Goal: Task Accomplishment & Management: Manage account settings

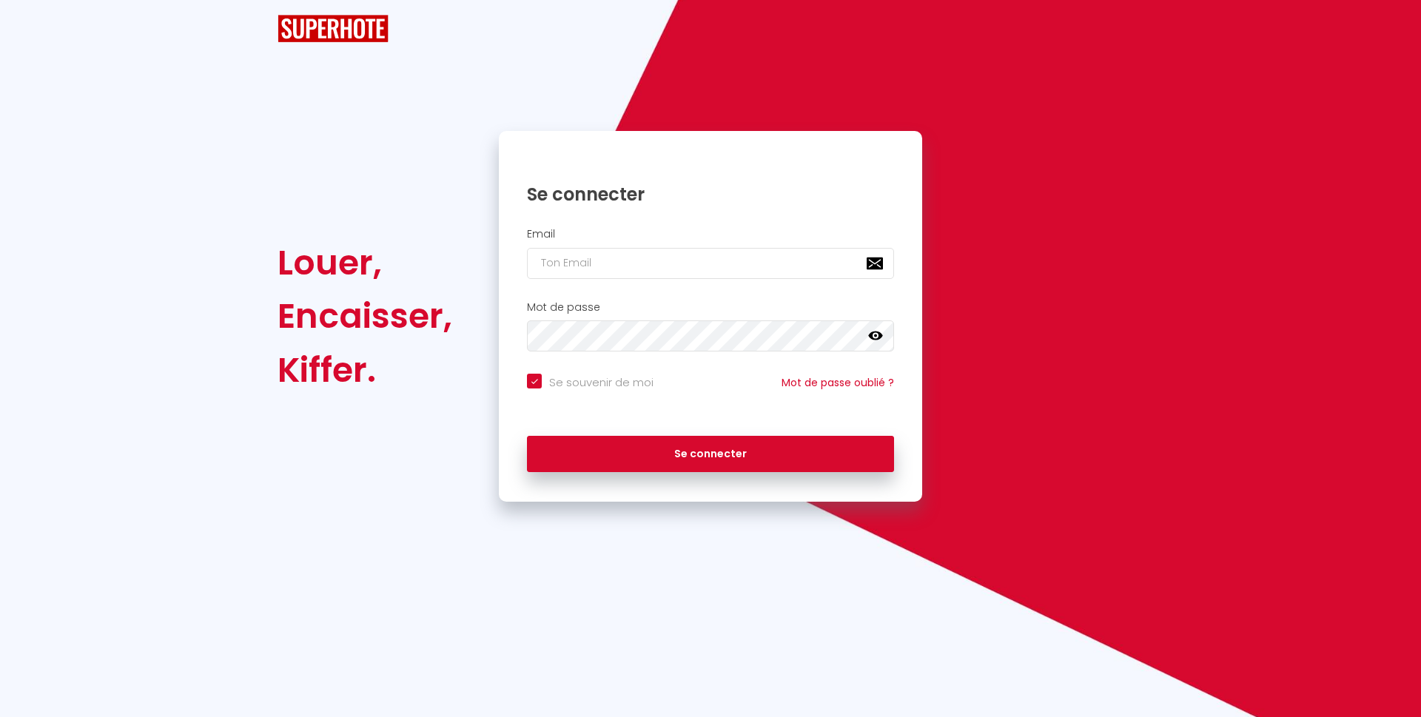
checkbox input "true"
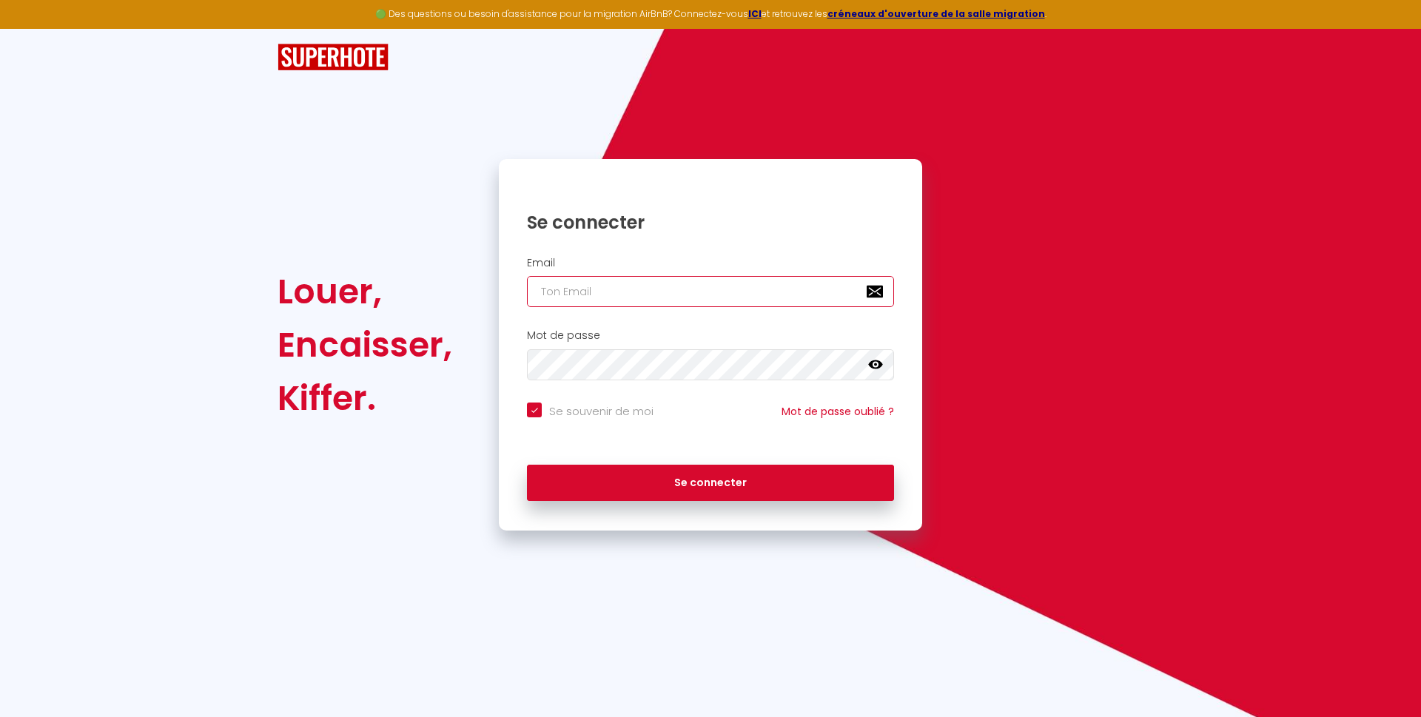
click at [563, 289] on input "email" at bounding box center [710, 291] width 367 height 31
type input "i"
checkbox input "true"
type input "in"
checkbox input "true"
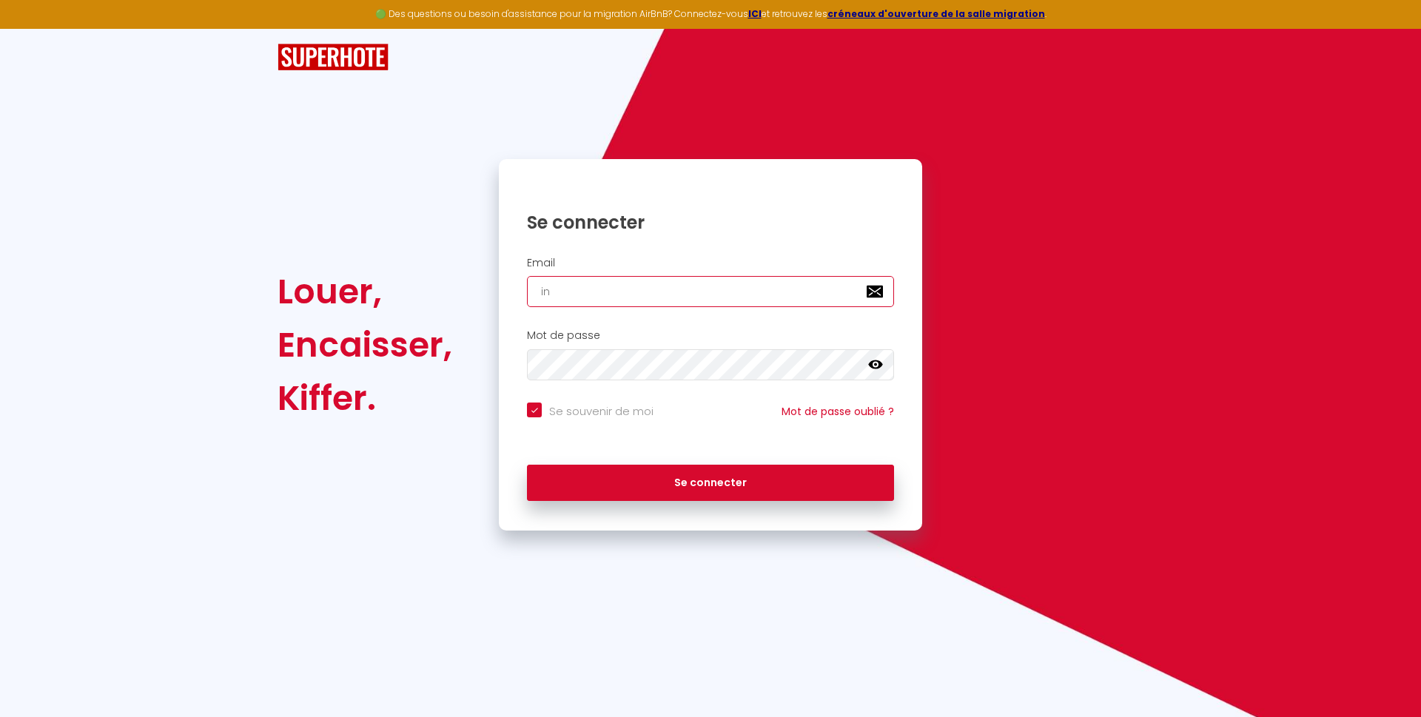
type input "inf"
checkbox input "true"
type input "info"
checkbox input "true"
type input "info@"
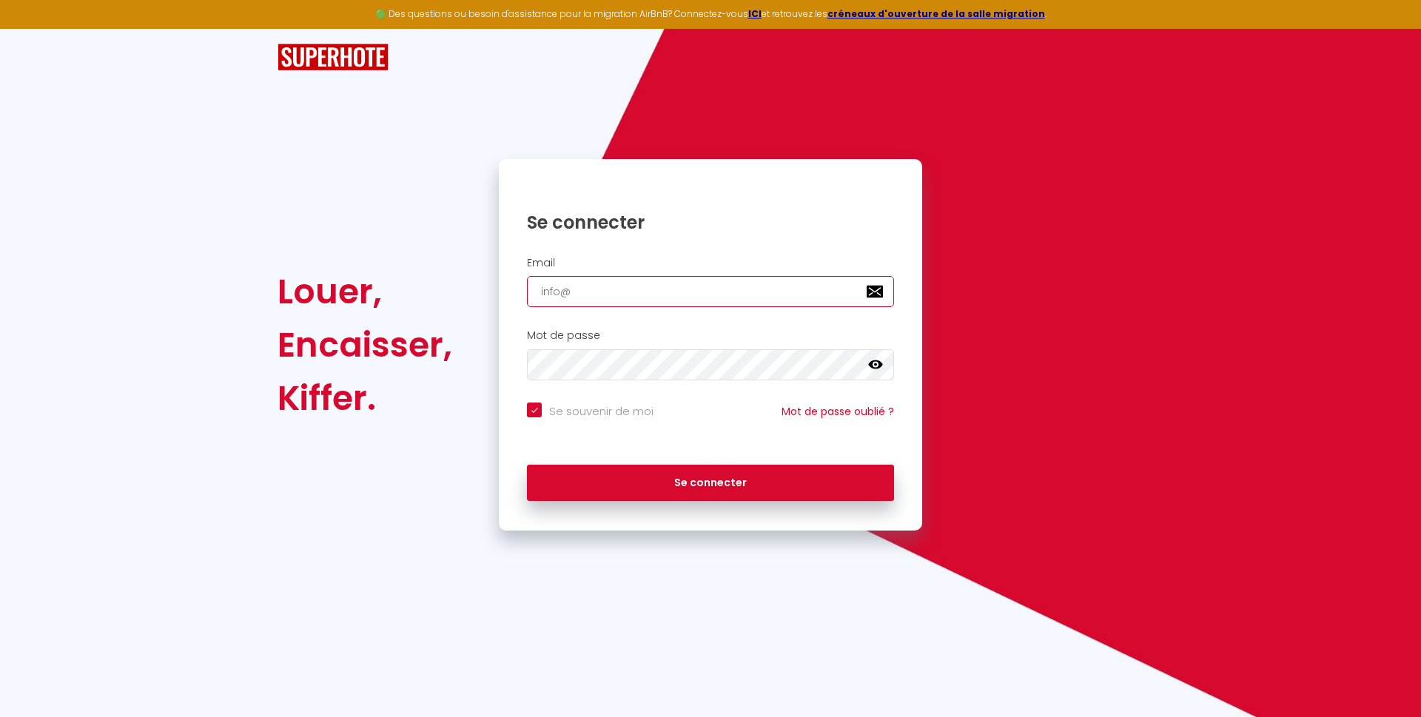
checkbox input "true"
type input "info@s"
checkbox input "true"
type input "info@st"
checkbox input "true"
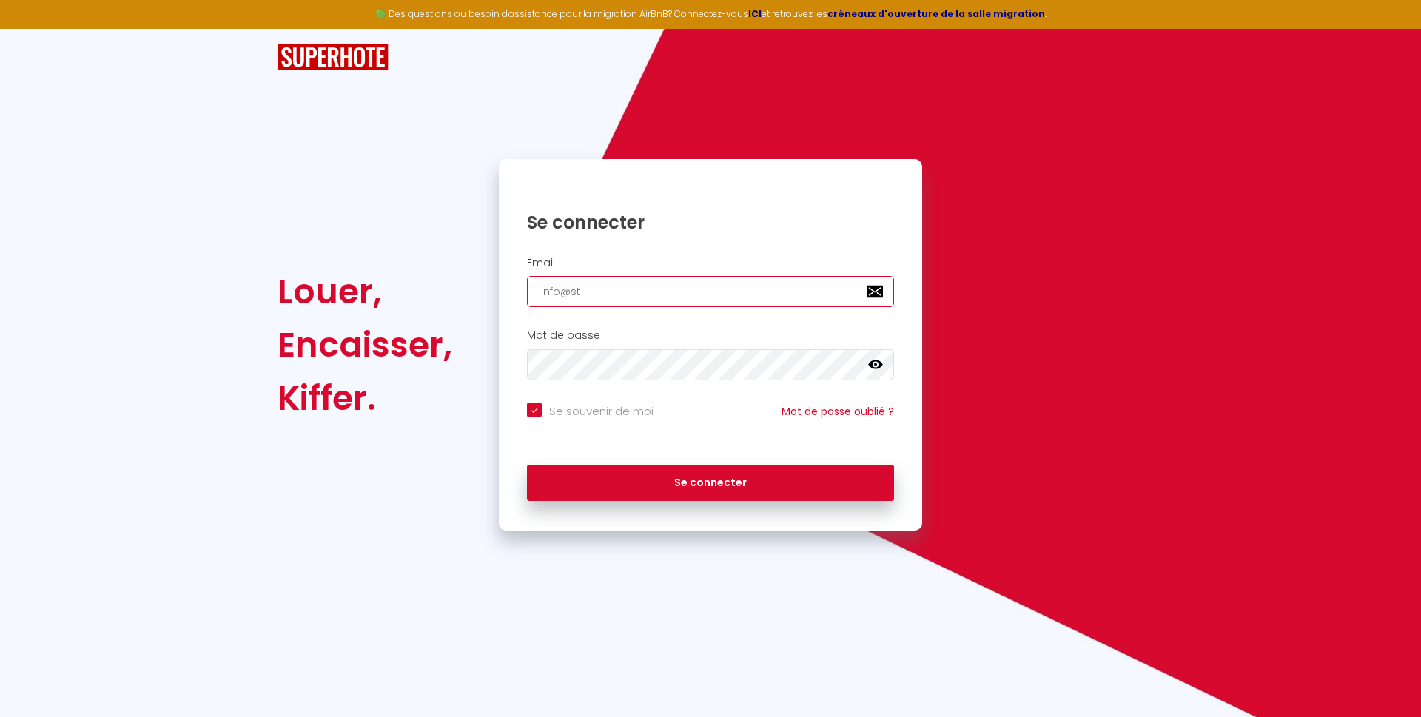
type input "info@ste"
checkbox input "true"
type input "info@step"
checkbox input "true"
type input "info@steph"
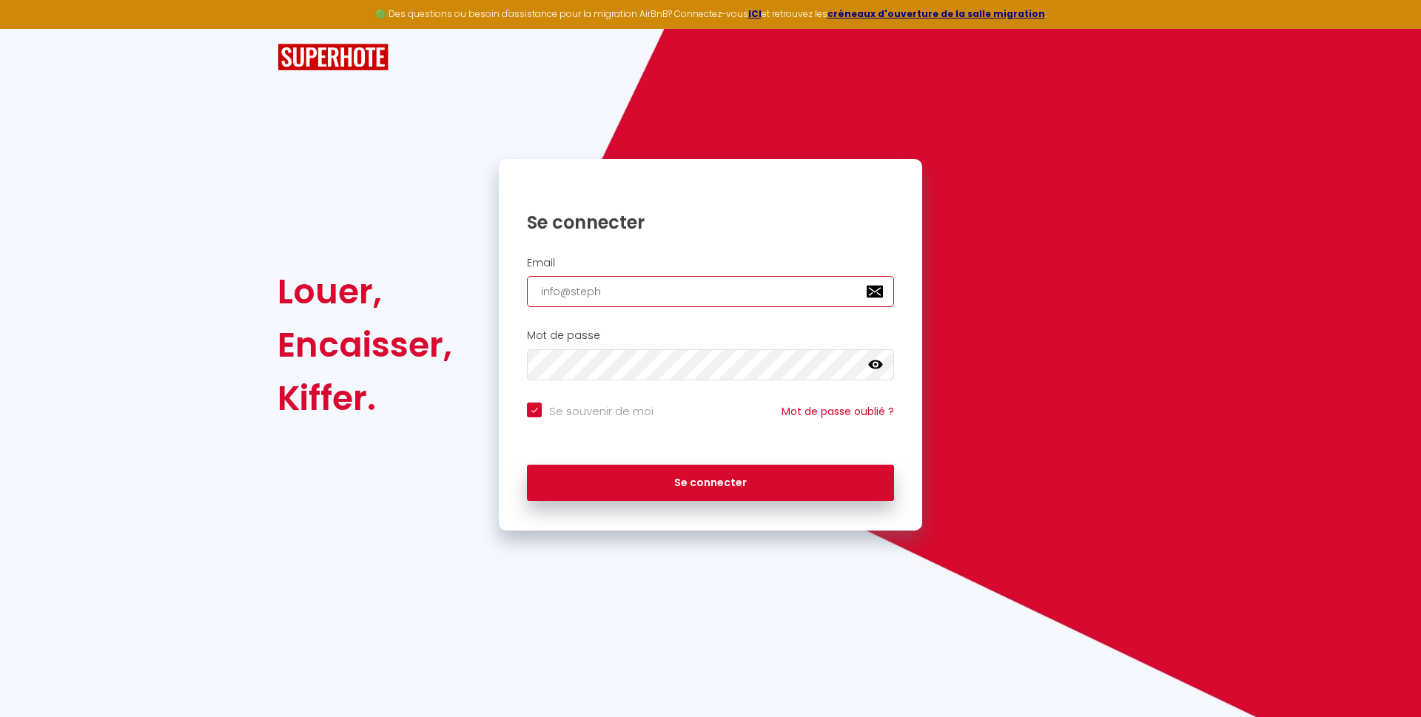
checkbox input "true"
type input "info@stepha"
checkbox input "true"
type input "info@stephan"
checkbox input "true"
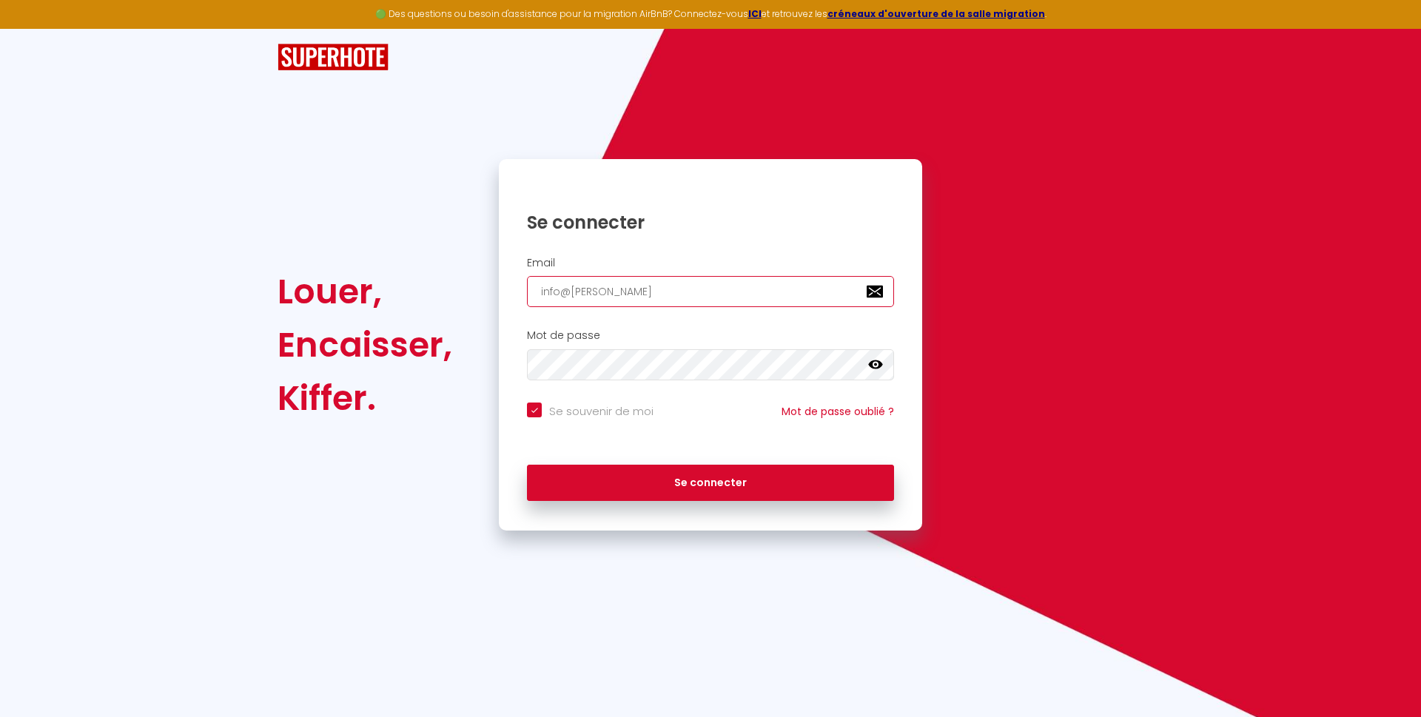
type input "info@stephani"
checkbox input "true"
type input "info@stephanie"
checkbox input "true"
type input "info@stephaniei"
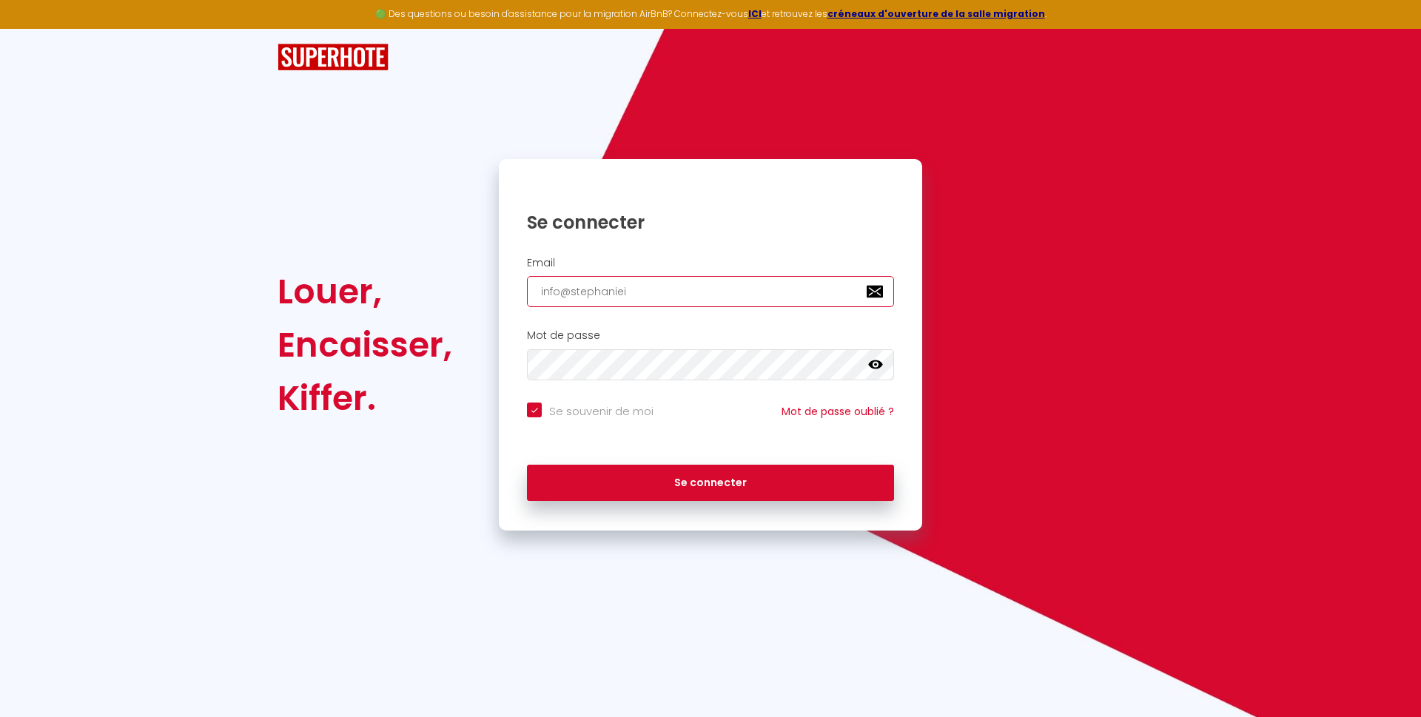
checkbox input "true"
type input "info@stephanieim"
checkbox input "true"
type input "info@stephanieimm"
checkbox input "true"
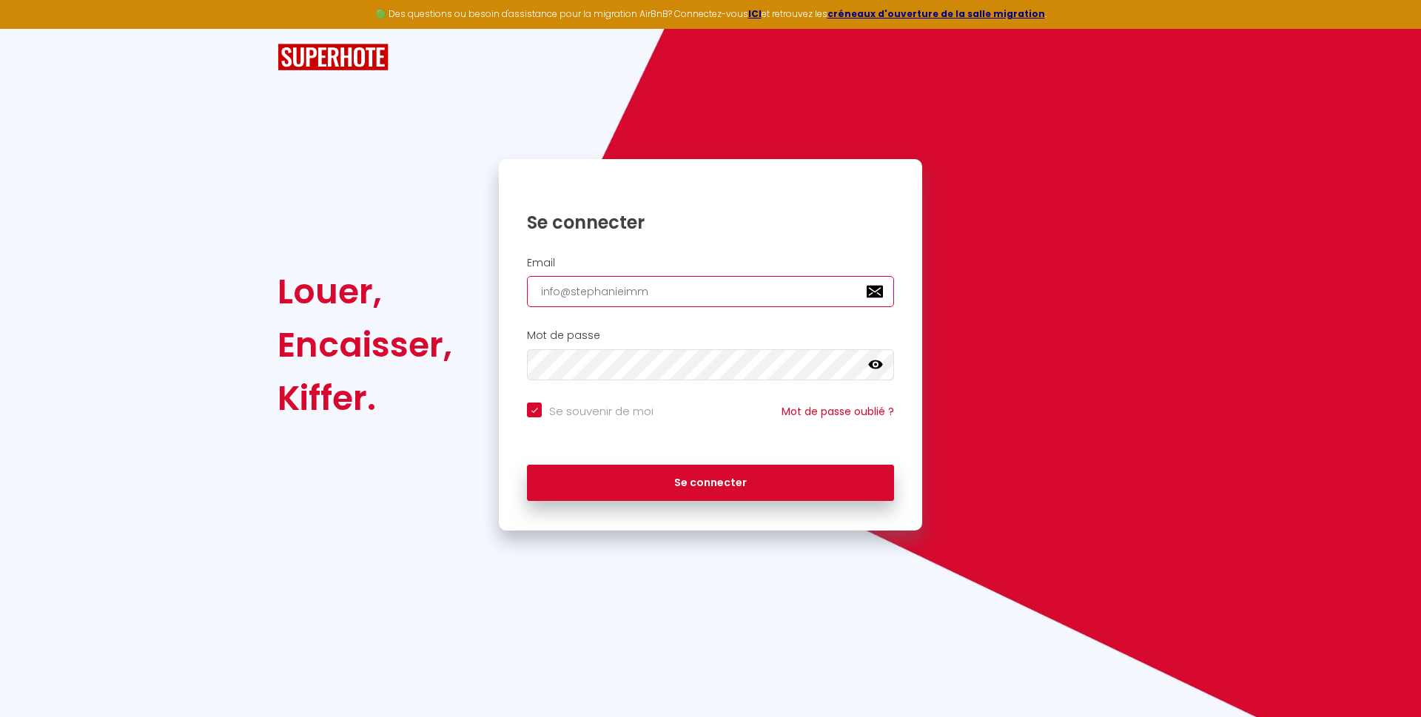
type input "info@stephanieimmo"
checkbox input "true"
type input "info@stephanieimmob"
checkbox input "true"
type input "info@stephanieimmobi"
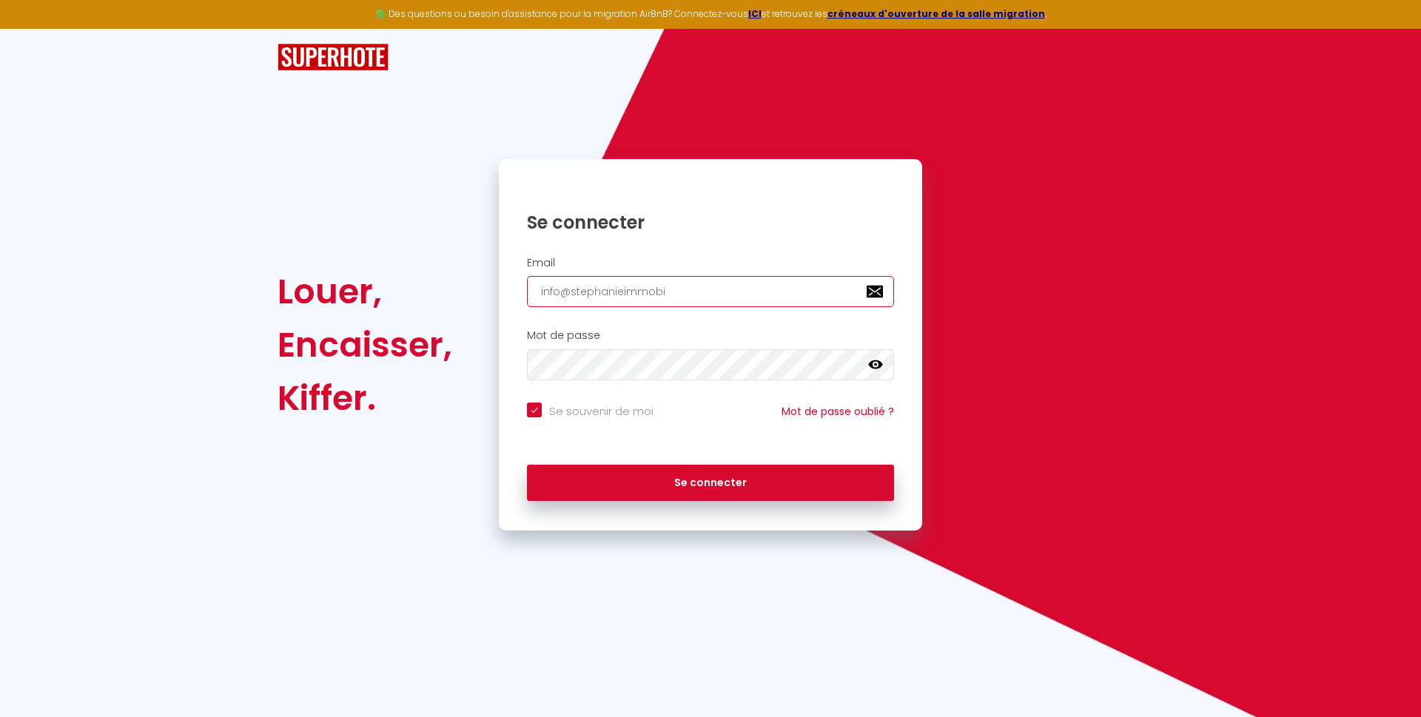
checkbox input "true"
type input "info@stephanieimmobil"
checkbox input "true"
type input "info@stephanieimmobili"
checkbox input "true"
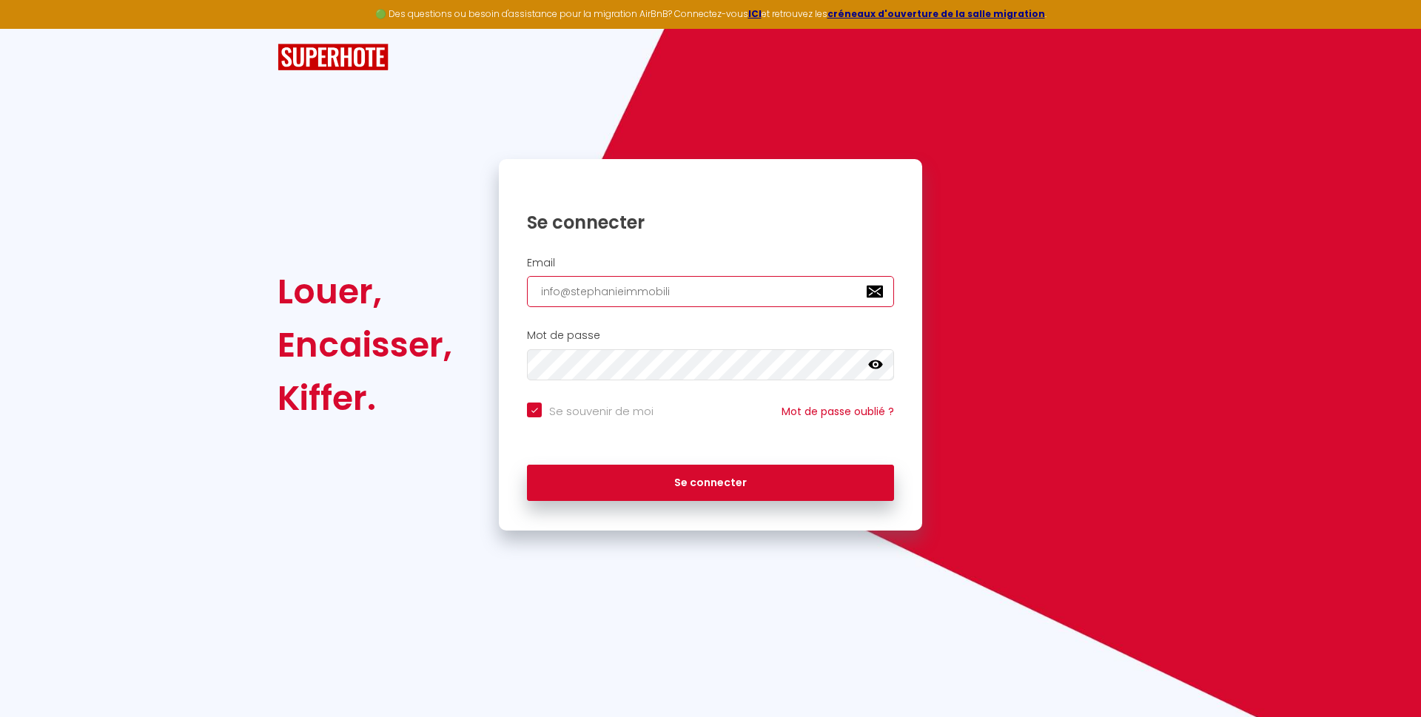
type input "info@stephanieimmobilie"
checkbox input "true"
type input "info@stephanieimmobilier"
checkbox input "true"
type input "info@stephanieimmobilier."
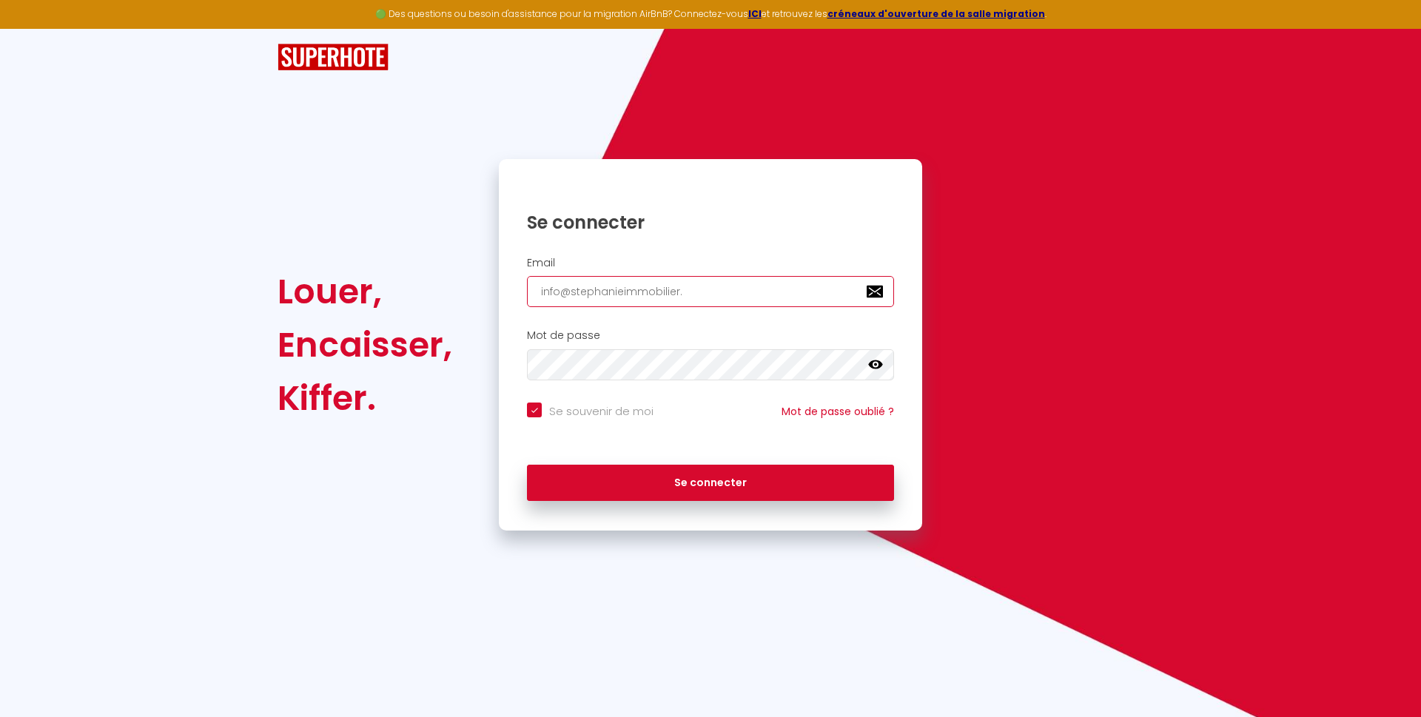
checkbox input "true"
type input "info@stephanieimmobilier.c"
checkbox input "true"
type input "info@stephanieimmobilier.co"
checkbox input "true"
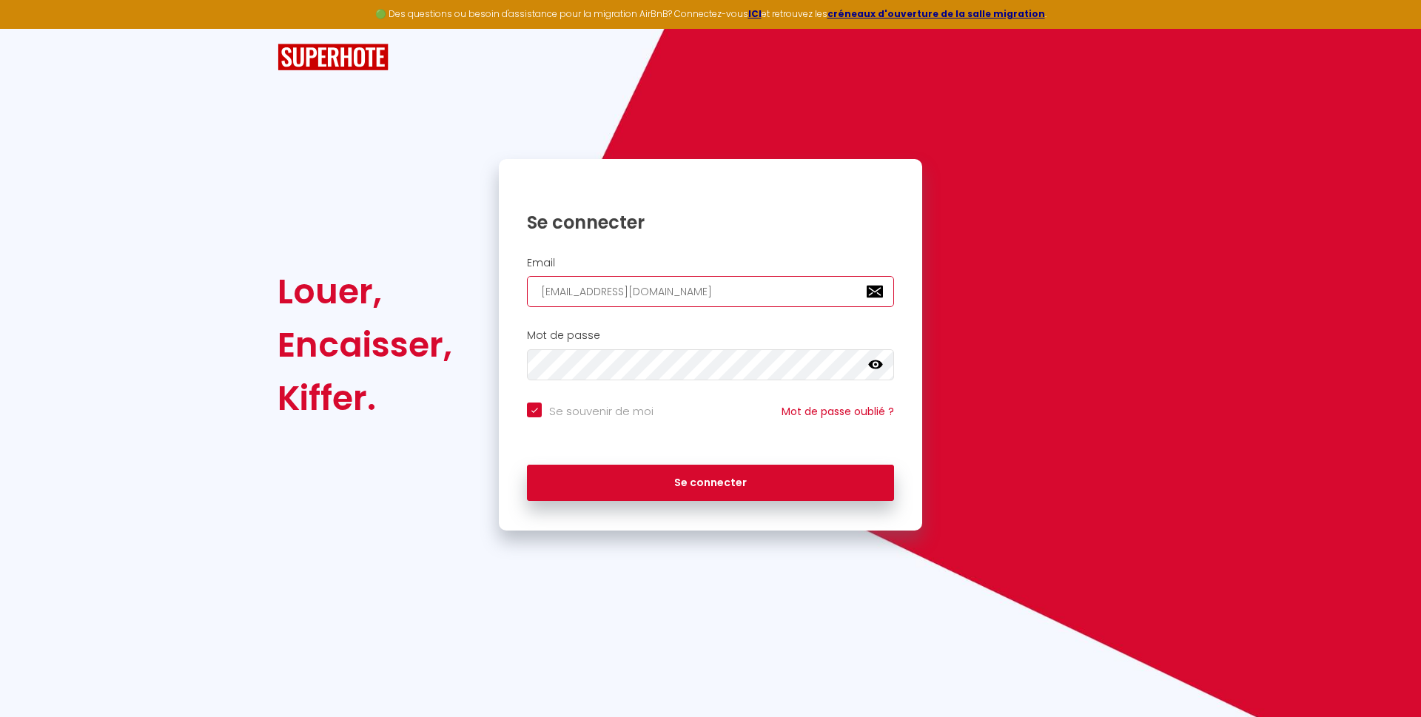
type input "[EMAIL_ADDRESS][DOMAIN_NAME]"
checkbox input "true"
type input "[EMAIL_ADDRESS][DOMAIN_NAME]"
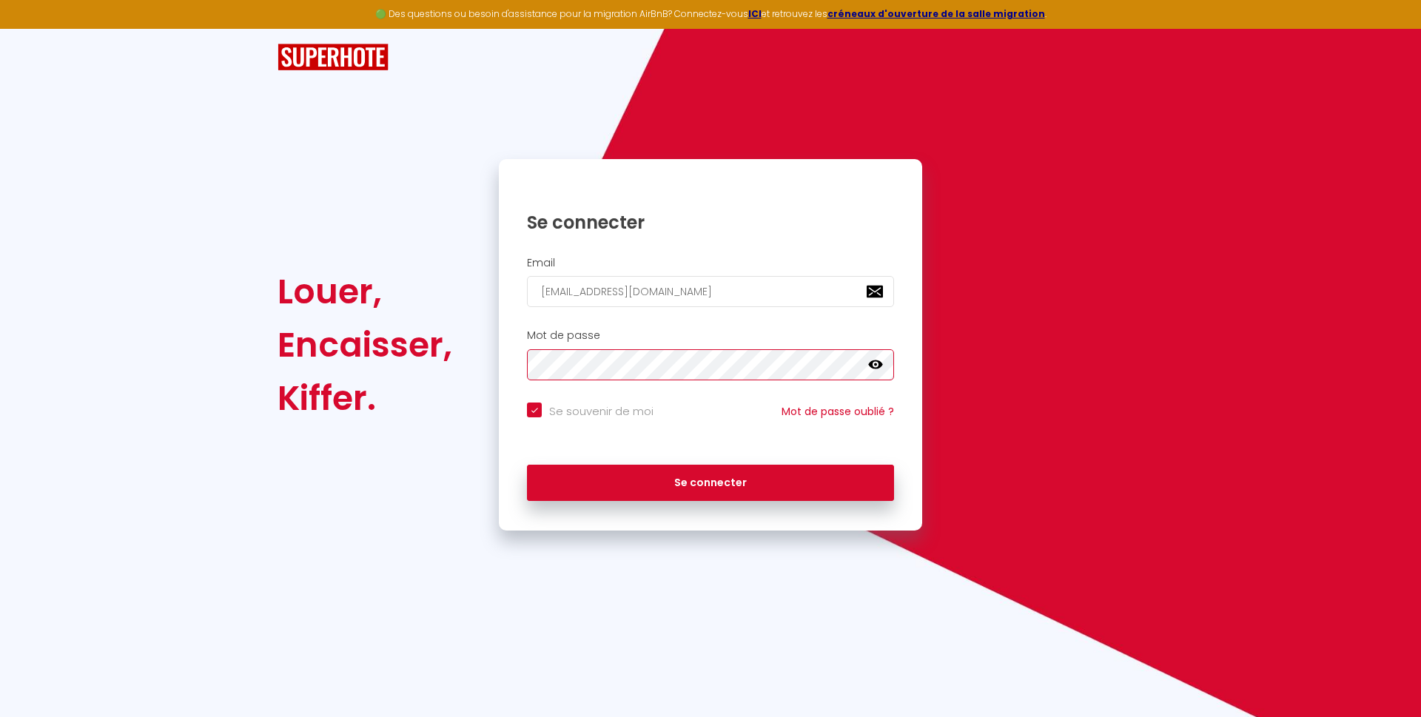
click at [527, 465] on button "Se connecter" at bounding box center [710, 483] width 367 height 37
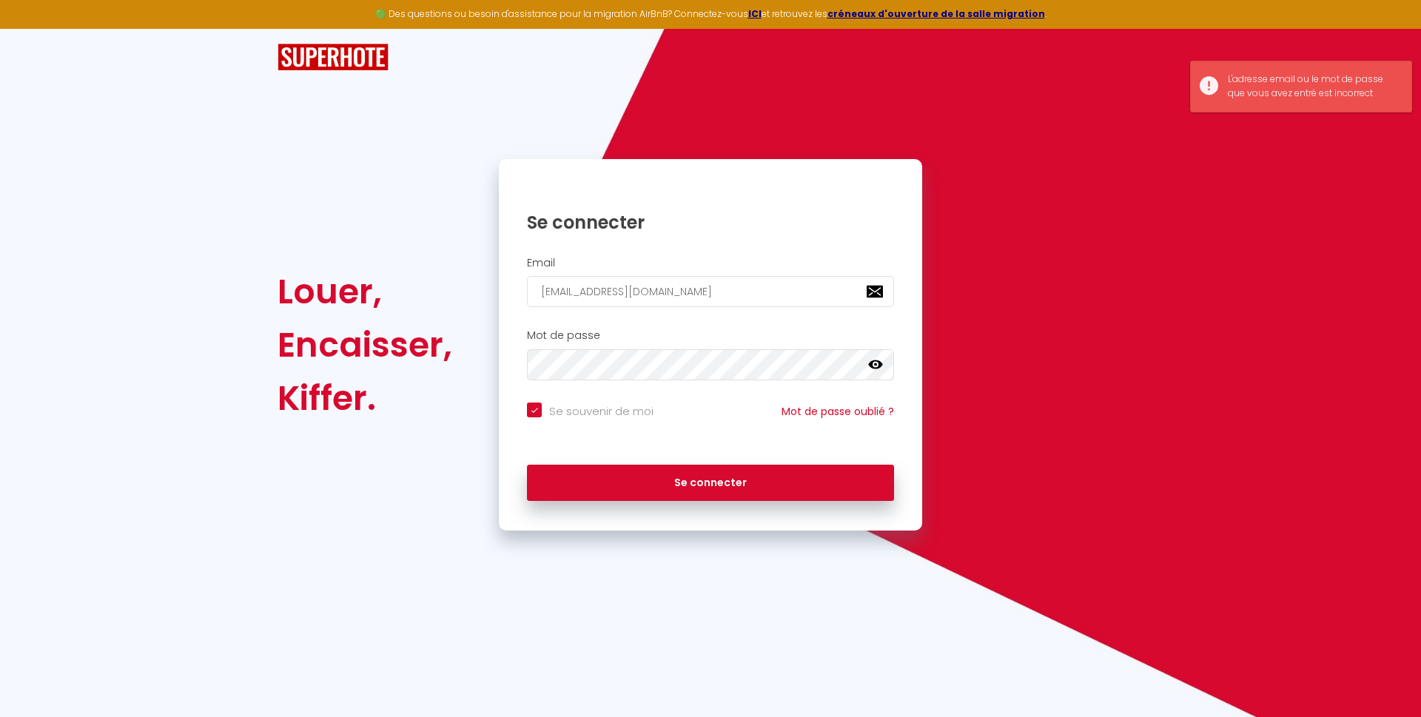
click at [876, 365] on icon at bounding box center [875, 364] width 15 height 9
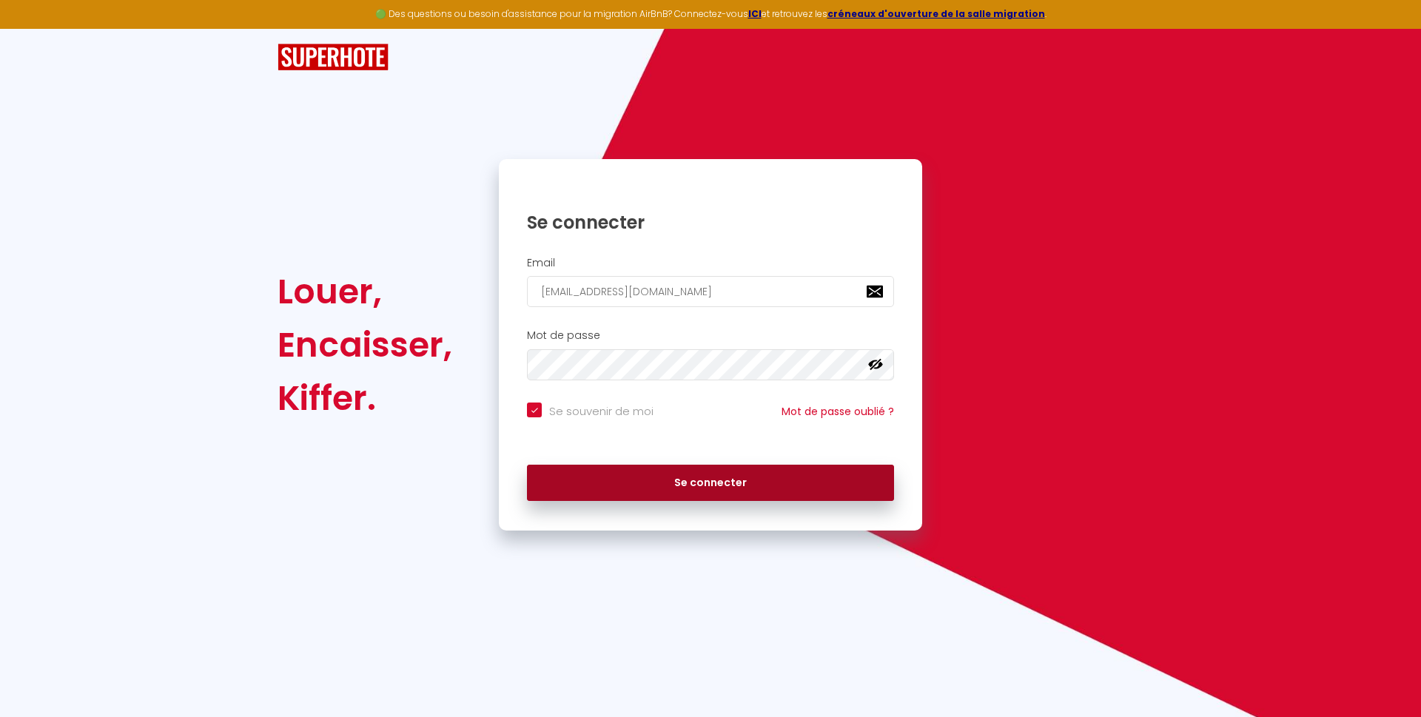
click at [674, 487] on button "Se connecter" at bounding box center [710, 483] width 367 height 37
checkbox input "true"
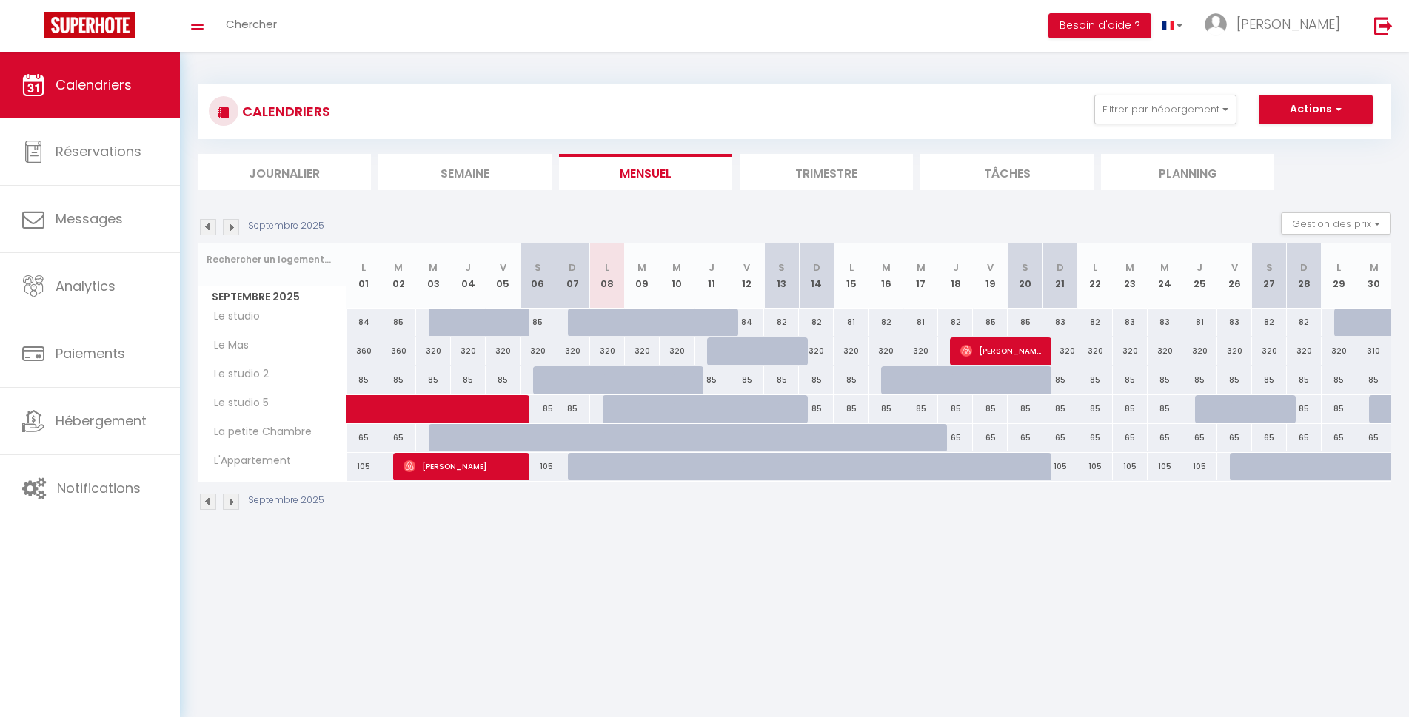
click at [714, 380] on div "85" at bounding box center [711, 379] width 35 height 27
click at [709, 383] on div "85" at bounding box center [711, 379] width 35 height 27
click at [711, 382] on div "85" at bounding box center [711, 379] width 35 height 27
click at [711, 381] on div "85" at bounding box center [711, 379] width 35 height 27
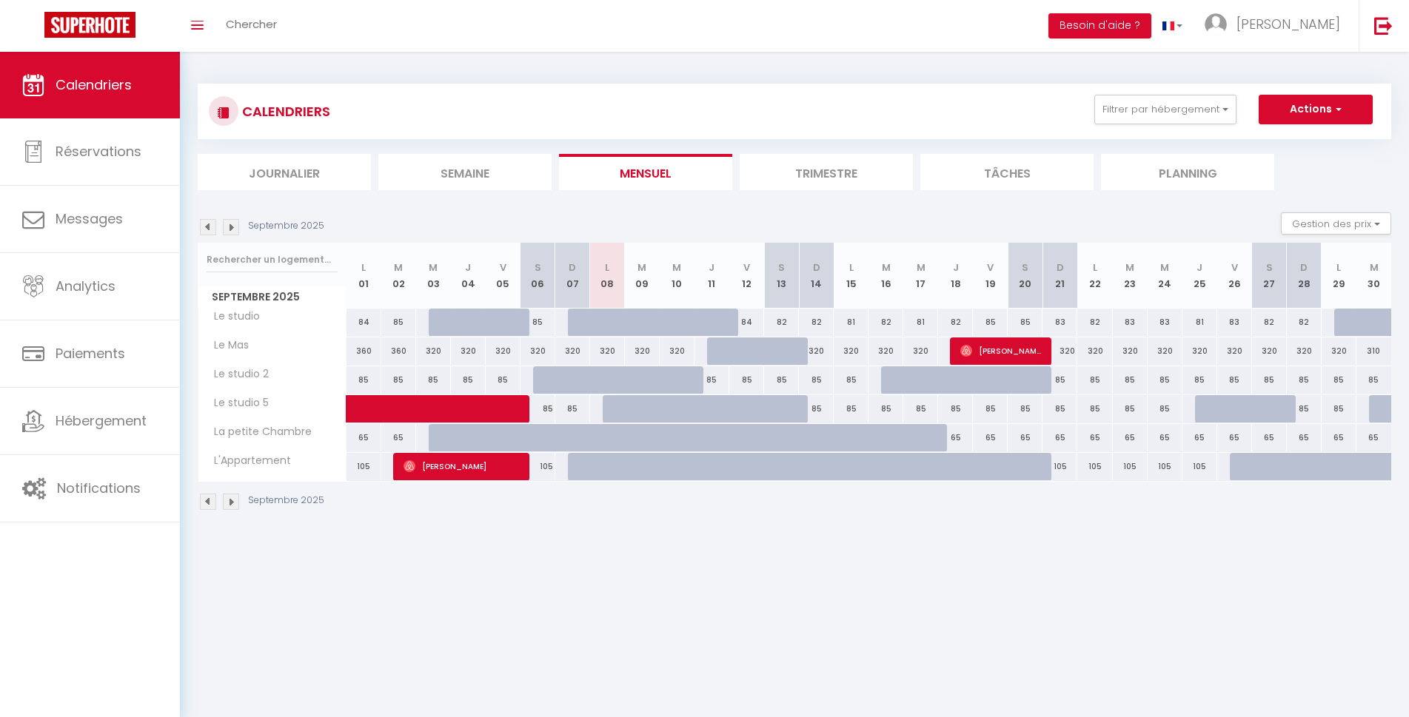
click at [716, 380] on div "85" at bounding box center [711, 379] width 35 height 27
click at [712, 380] on div "85" at bounding box center [711, 379] width 35 height 27
click at [717, 380] on div "85" at bounding box center [711, 379] width 35 height 27
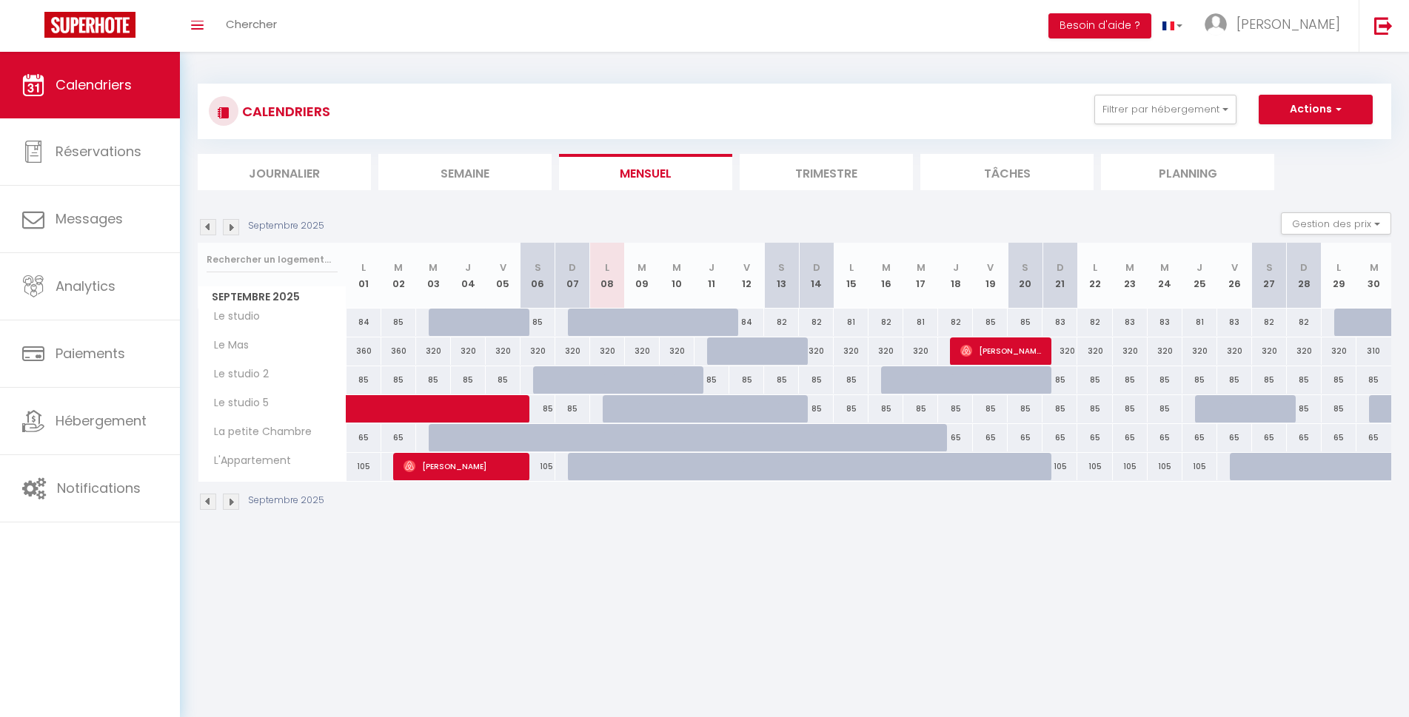
click at [717, 380] on div "85" at bounding box center [711, 379] width 35 height 27
click at [710, 376] on div "85" at bounding box center [711, 379] width 35 height 27
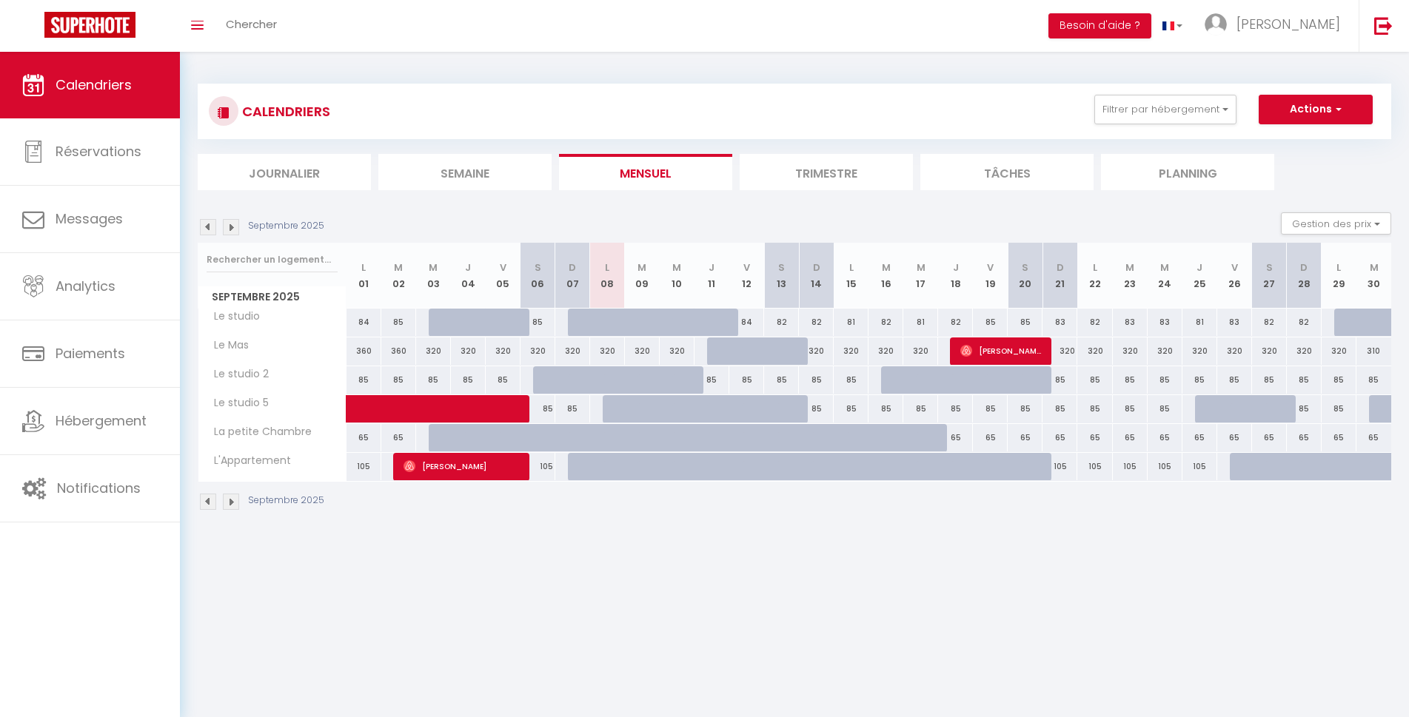
click at [710, 376] on div "85" at bounding box center [711, 379] width 35 height 27
click at [719, 381] on div "85" at bounding box center [711, 379] width 35 height 27
click at [712, 383] on div "85" at bounding box center [711, 379] width 35 height 27
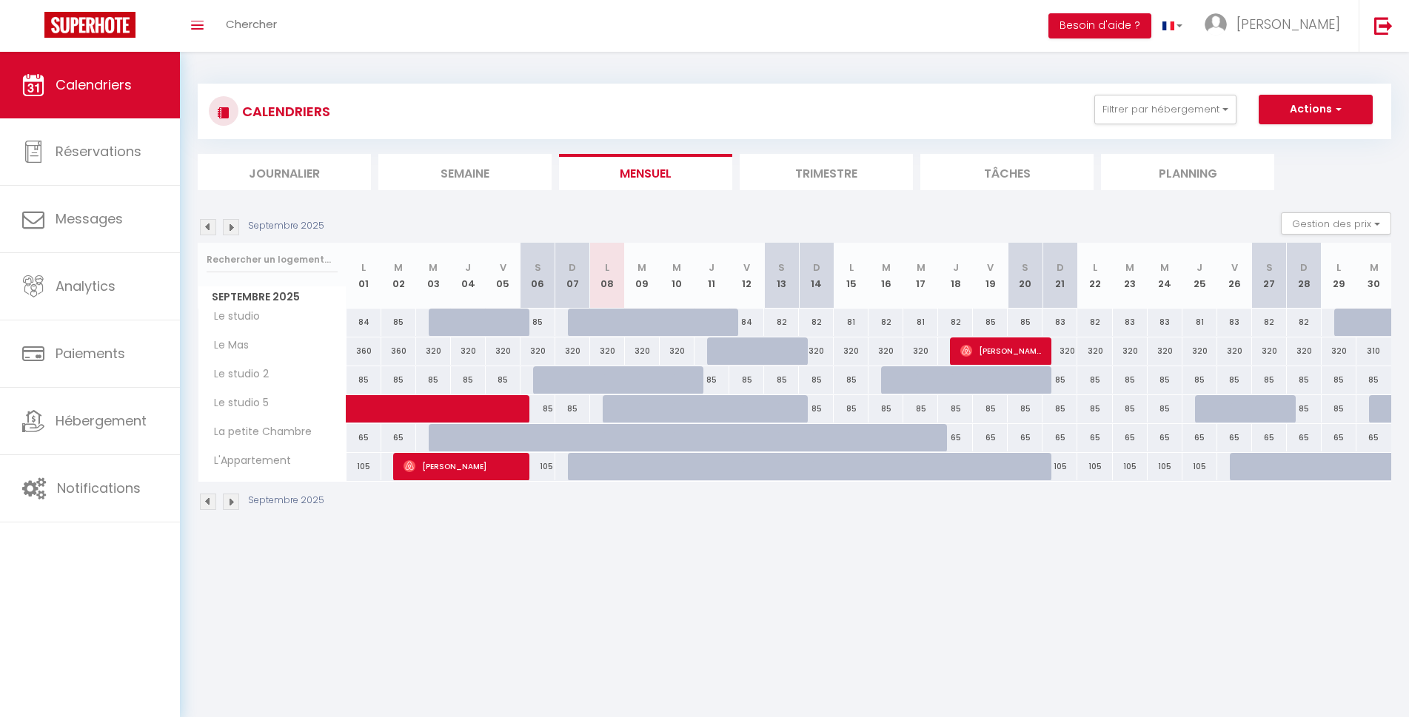
click at [712, 383] on div "85" at bounding box center [711, 379] width 35 height 27
click at [713, 384] on div "85" at bounding box center [711, 379] width 35 height 27
click at [802, 382] on div "85" at bounding box center [816, 379] width 35 height 27
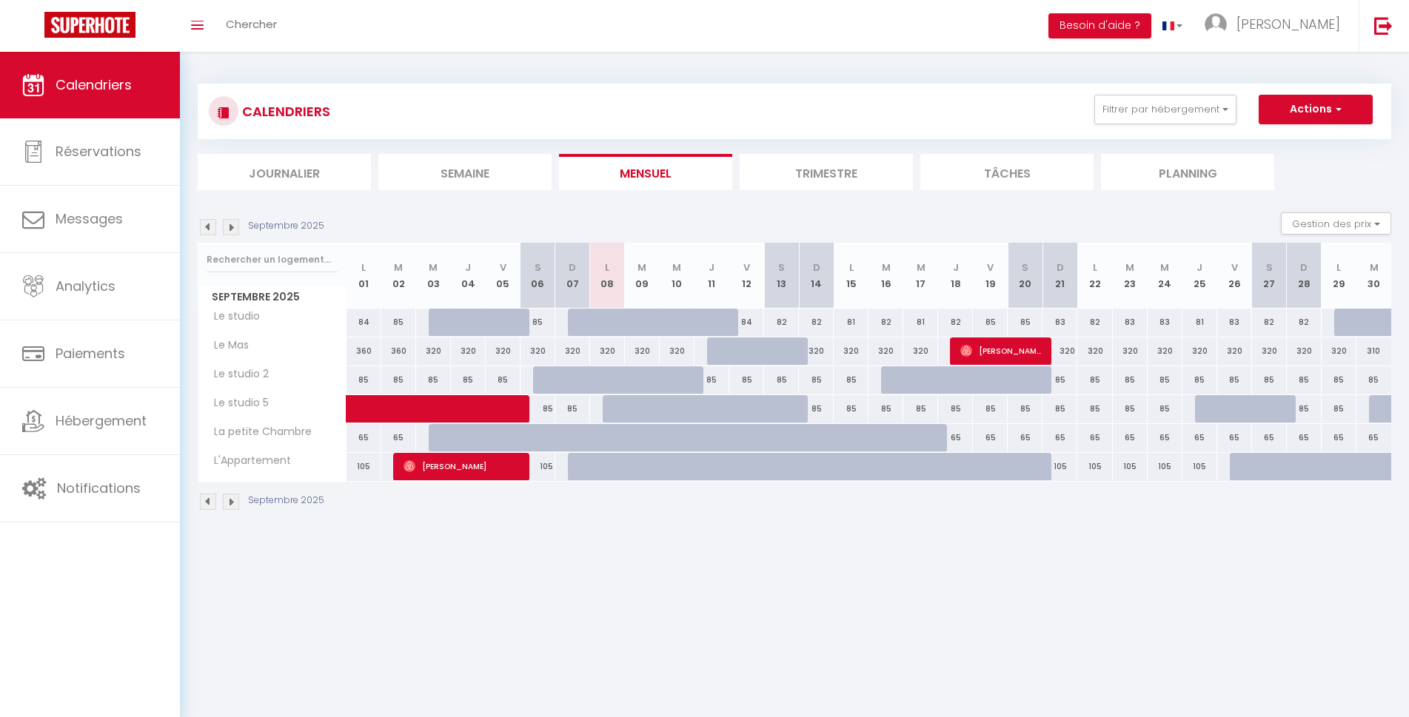
click at [716, 388] on div "85" at bounding box center [711, 379] width 35 height 27
click at [718, 382] on div "85" at bounding box center [711, 379] width 35 height 27
click at [717, 378] on div "85" at bounding box center [711, 379] width 35 height 27
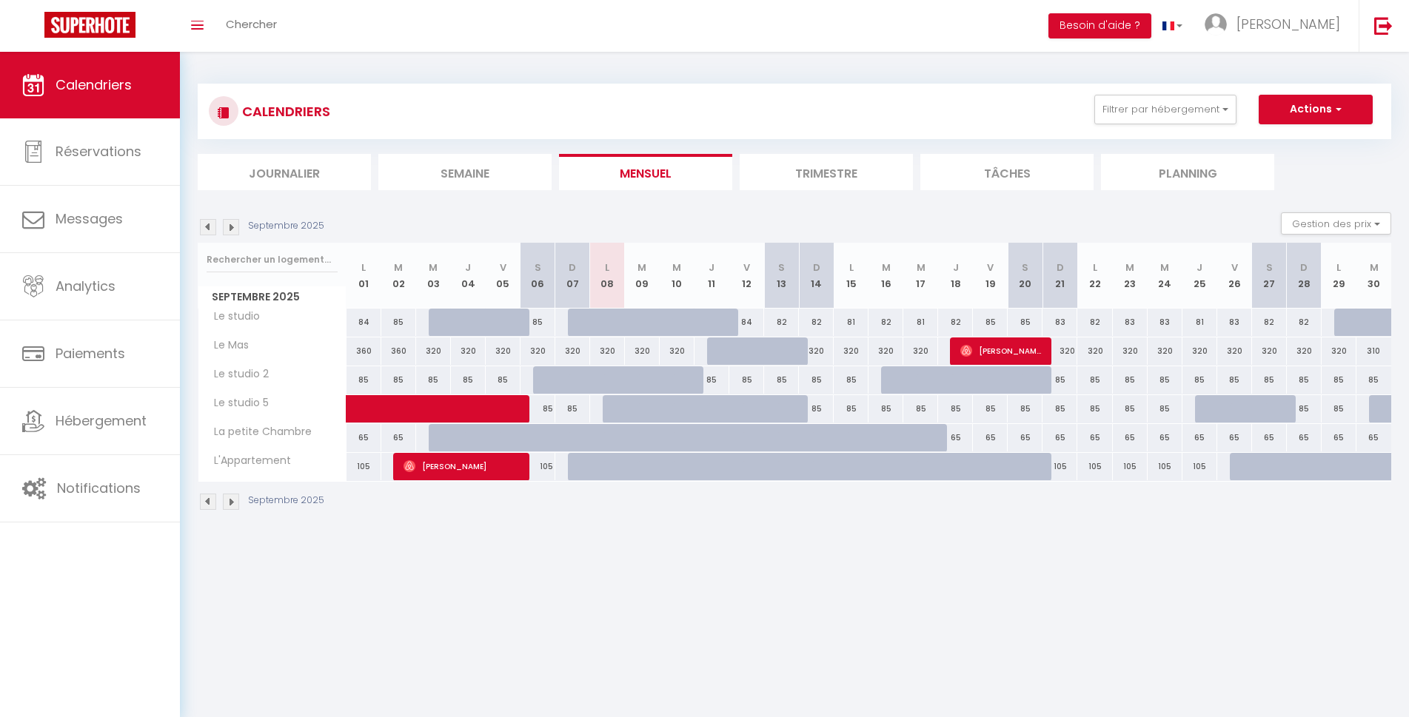
click at [717, 378] on div "85" at bounding box center [711, 379] width 35 height 27
click at [722, 380] on div "85" at bounding box center [711, 379] width 35 height 27
click at [724, 392] on div "85" at bounding box center [711, 379] width 35 height 27
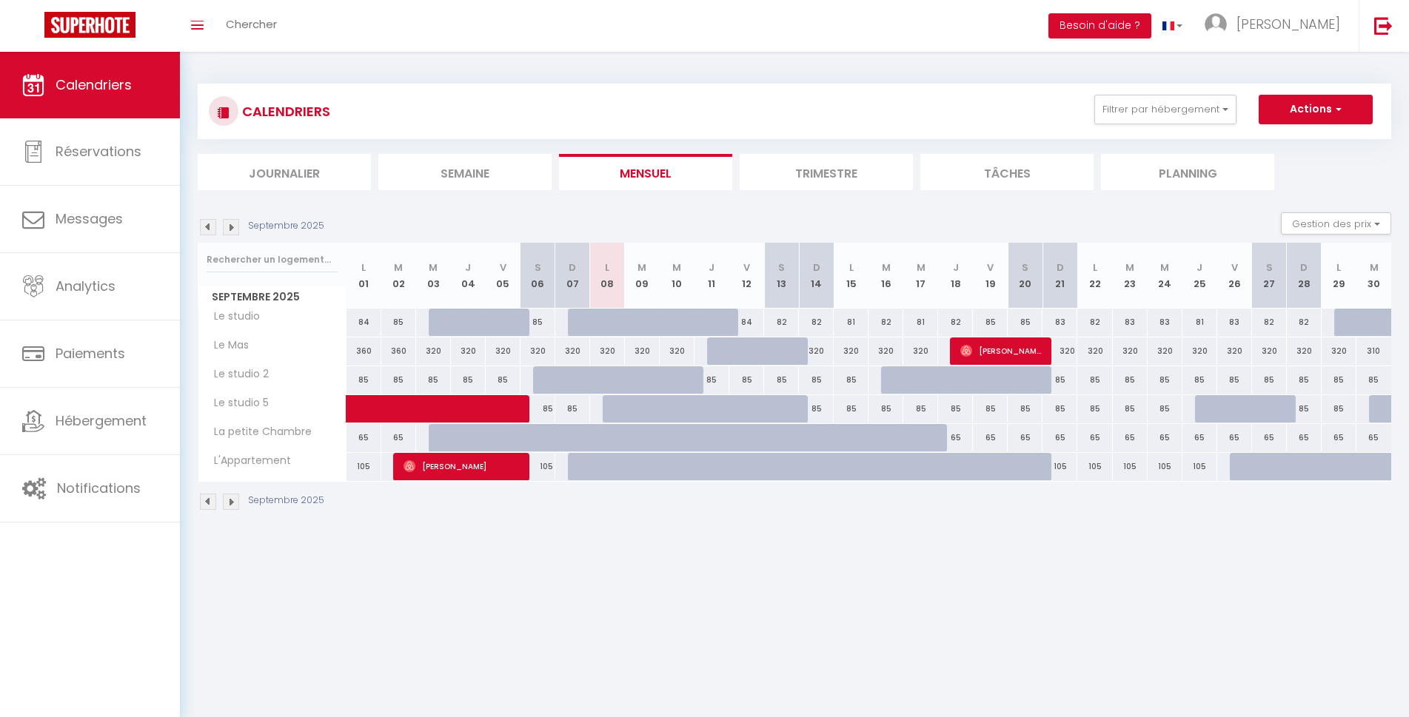
click at [724, 392] on div "85" at bounding box center [711, 379] width 35 height 27
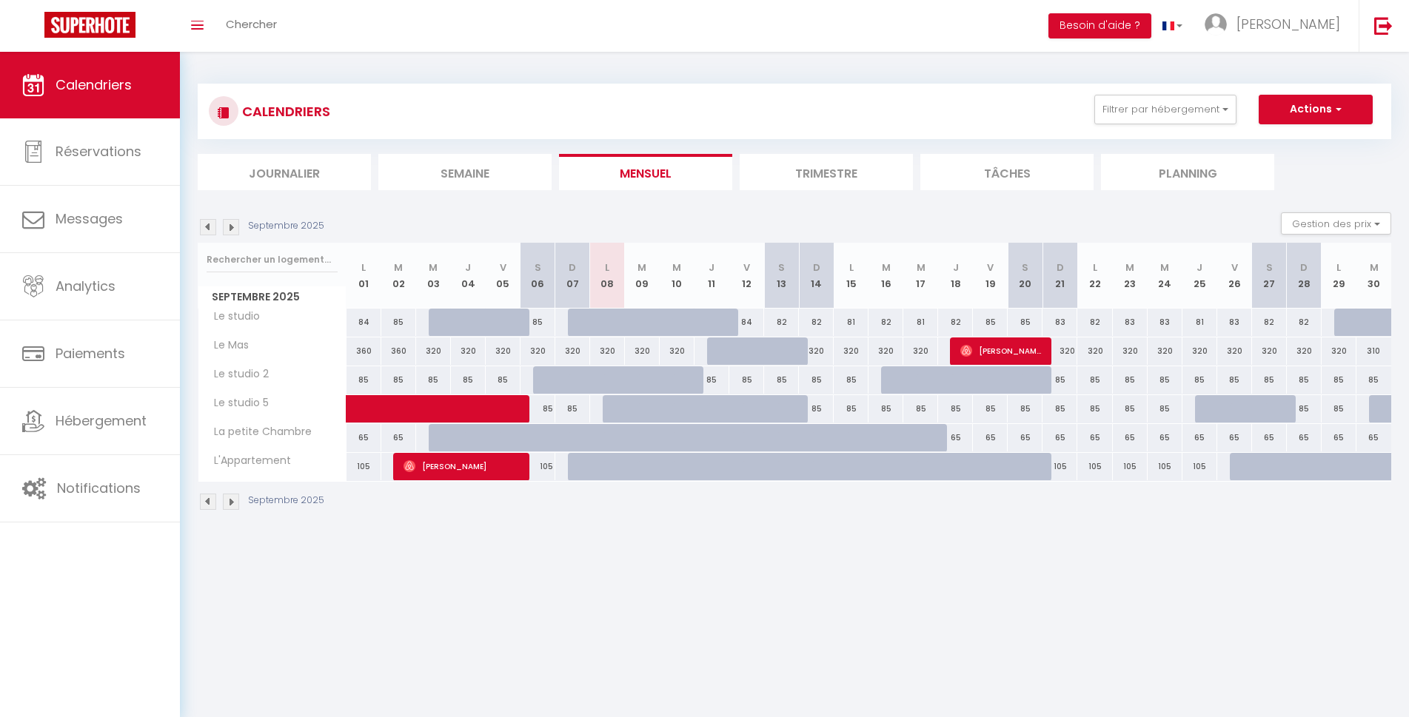
click at [714, 377] on div "85" at bounding box center [711, 379] width 35 height 27
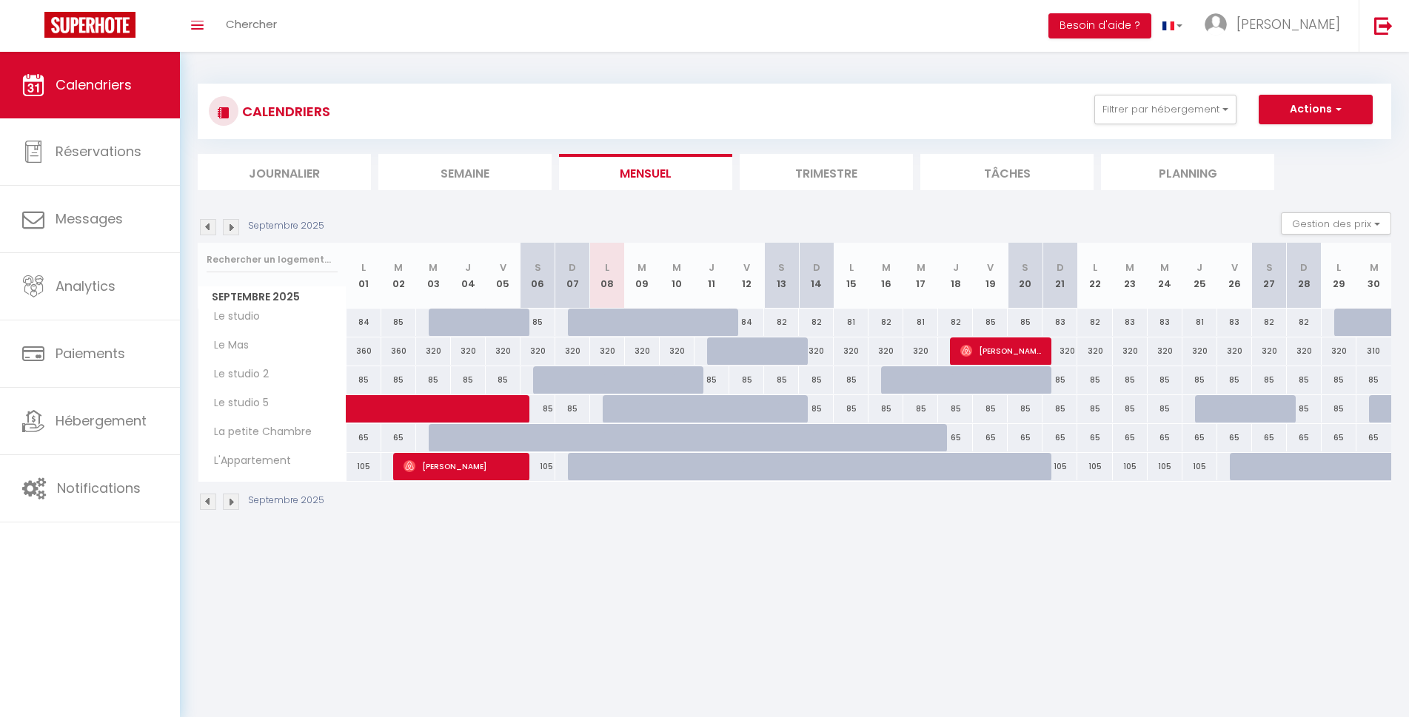
click at [772, 381] on div "85" at bounding box center [781, 379] width 35 height 27
click at [1378, 224] on button "Gestion des prix" at bounding box center [1336, 223] width 110 height 22
click at [1266, 324] on input "Disponibilité" at bounding box center [1323, 321] width 133 height 15
checkbox input "true"
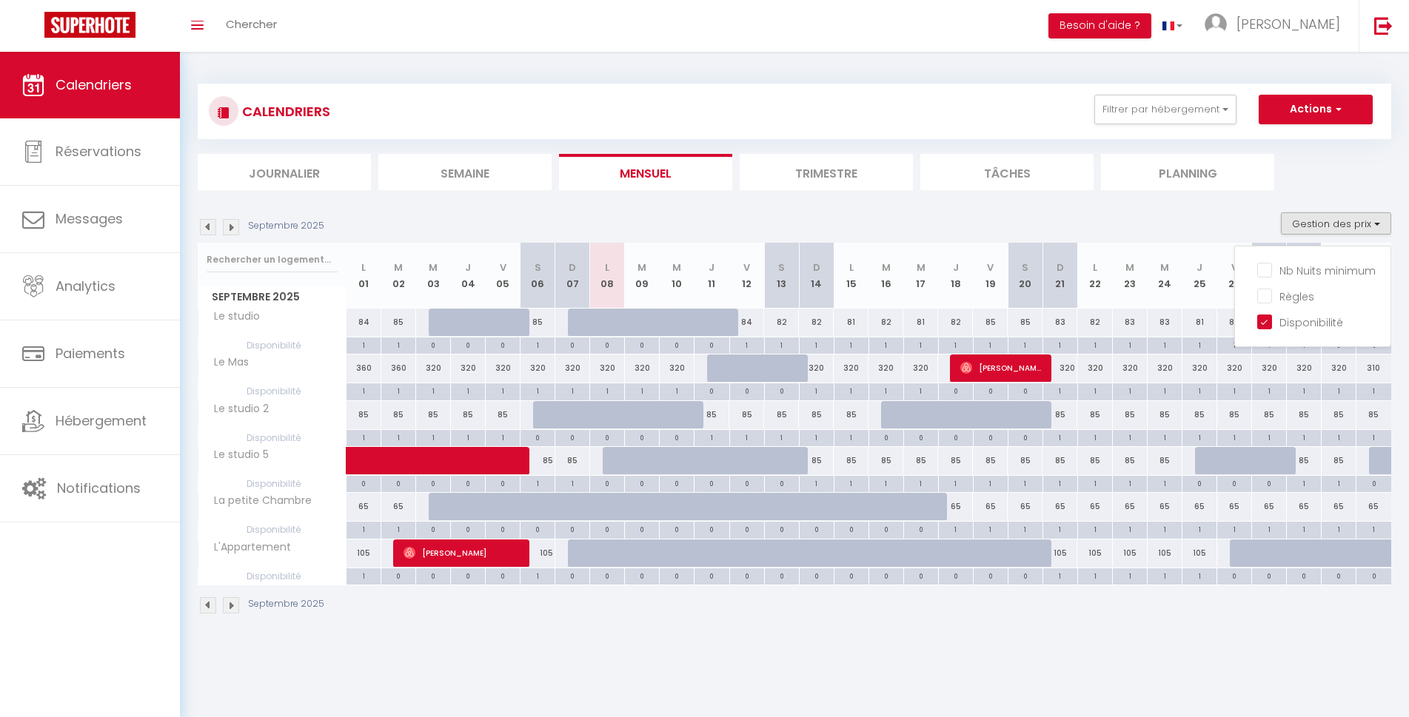
click at [724, 423] on div "85" at bounding box center [711, 414] width 35 height 27
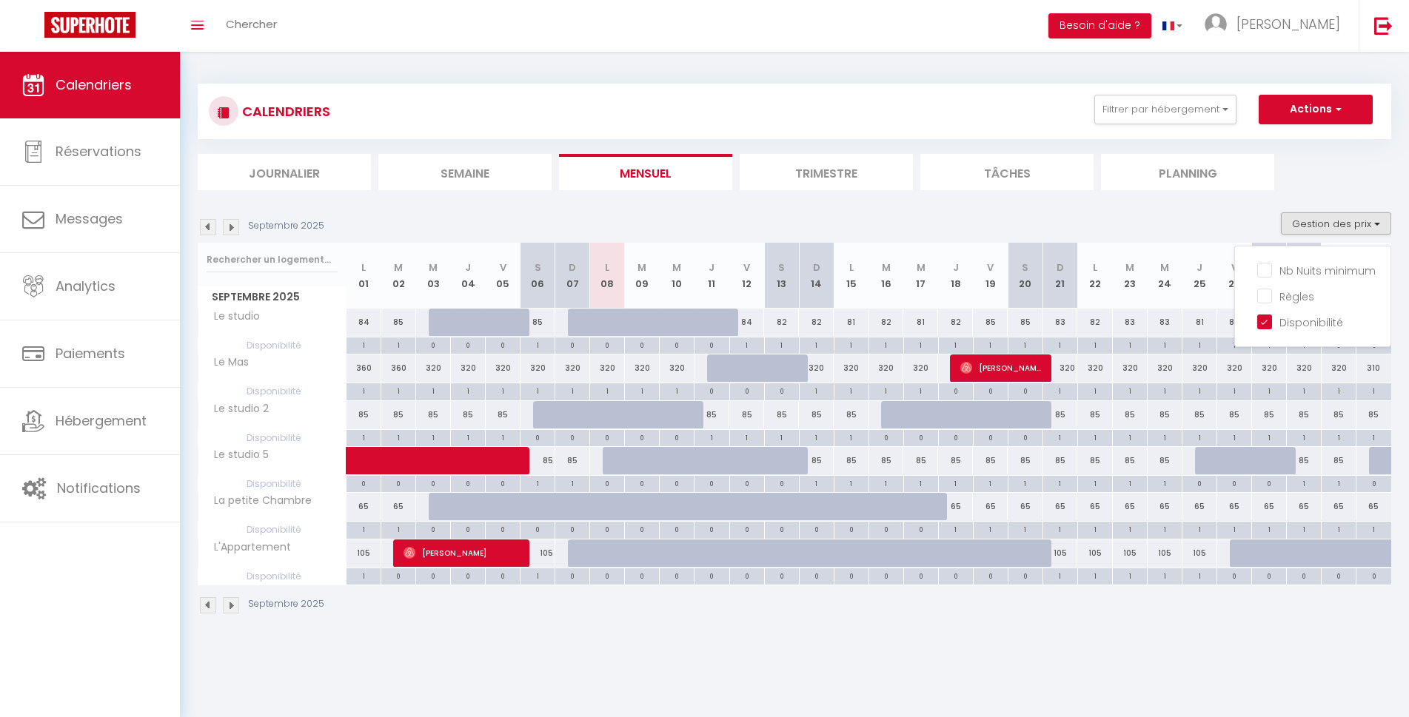
click at [727, 418] on div "85" at bounding box center [711, 414] width 35 height 27
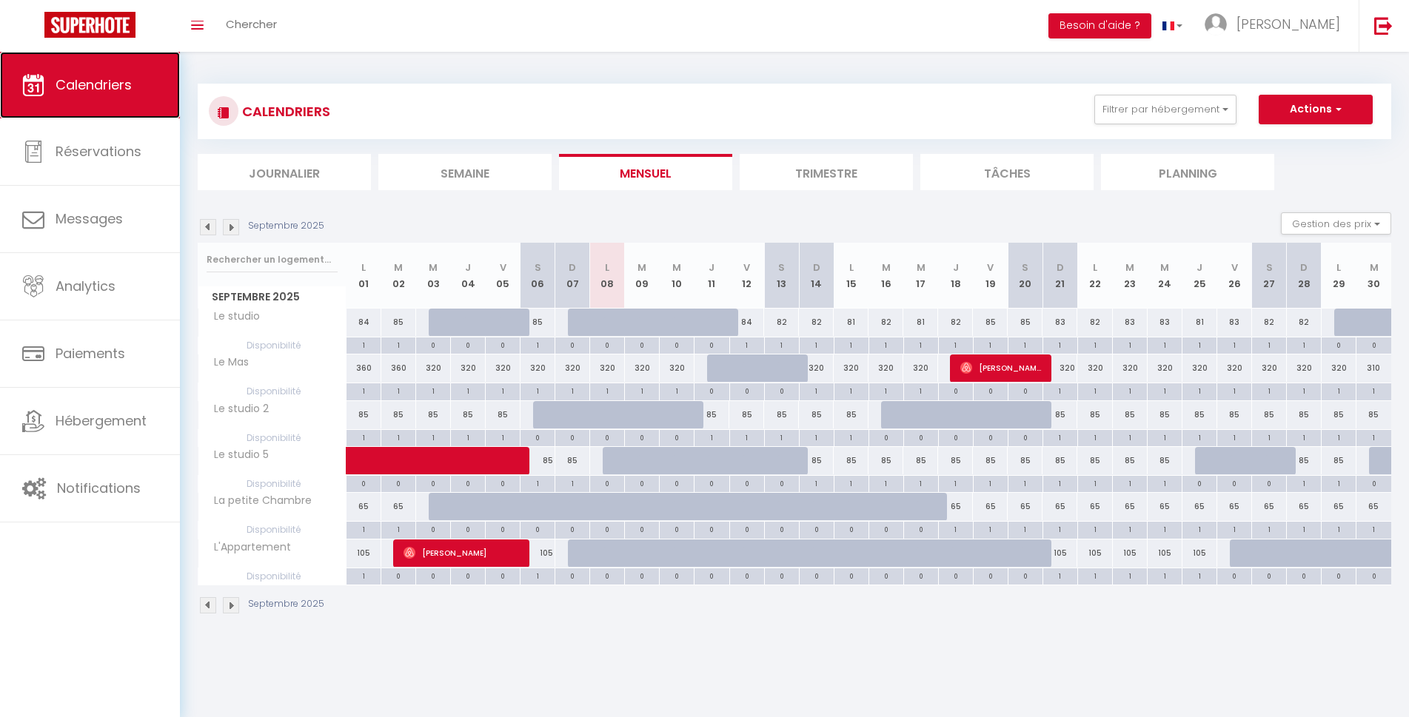
click at [110, 84] on span "Calendriers" at bounding box center [94, 85] width 76 height 19
click at [720, 411] on div "85" at bounding box center [711, 414] width 35 height 27
click at [720, 412] on div "85" at bounding box center [711, 414] width 35 height 27
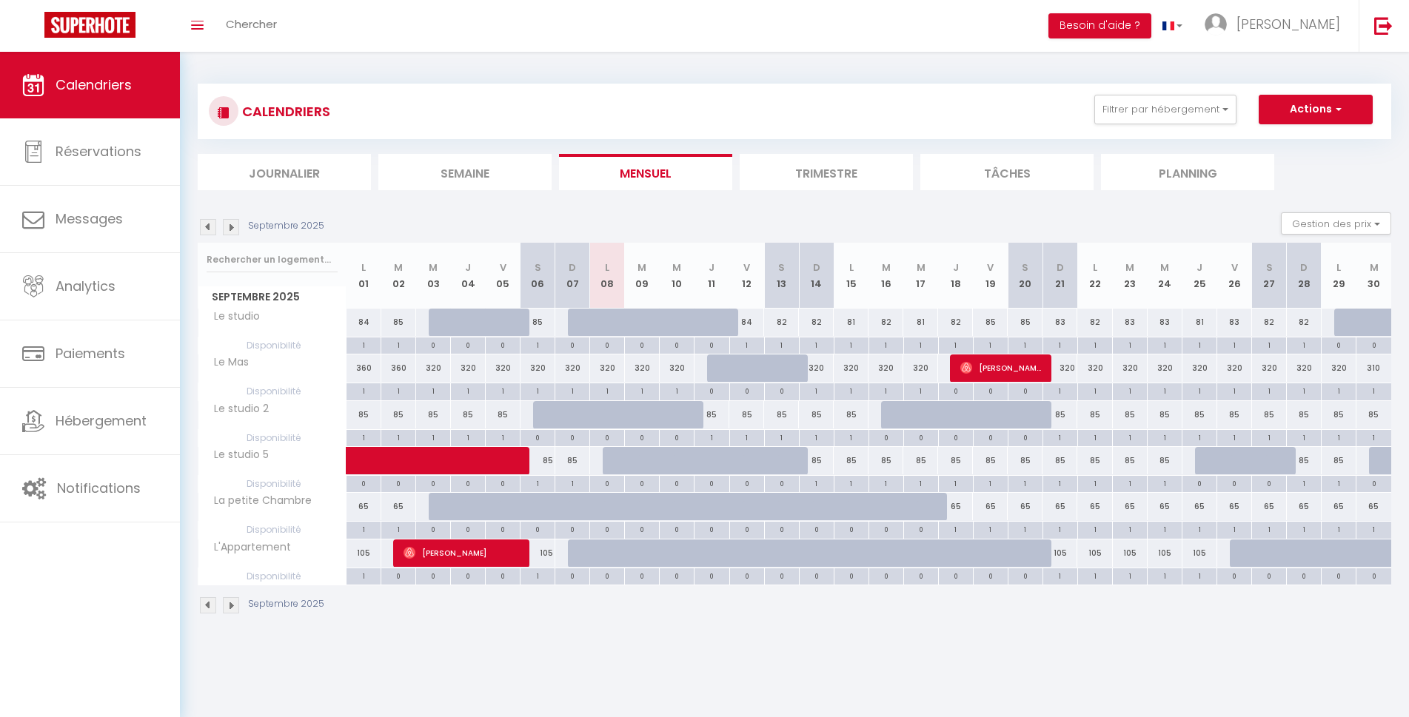
click at [722, 412] on div "85" at bounding box center [711, 414] width 35 height 27
drag, startPoint x: 754, startPoint y: 665, endPoint x: 551, endPoint y: 451, distance: 294.8
click at [755, 664] on body "🟢 Des questions ou besoin d'assistance pour la migration AirBnB? Connectez-vous…" at bounding box center [704, 410] width 1409 height 717
click at [714, 417] on div "85" at bounding box center [711, 414] width 35 height 27
click at [711, 414] on div "85" at bounding box center [711, 414] width 35 height 27
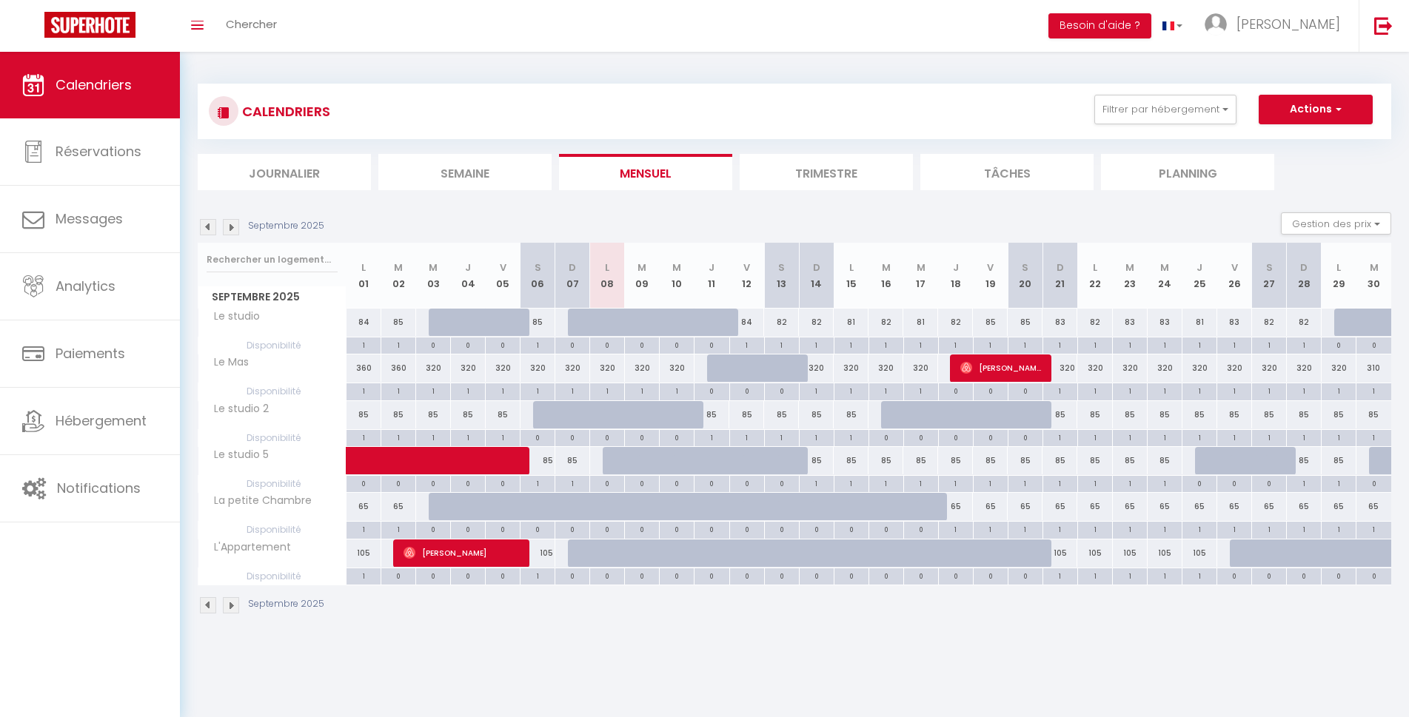
click at [711, 414] on div "85" at bounding box center [711, 414] width 35 height 27
click at [714, 417] on div "85" at bounding box center [711, 414] width 35 height 27
click at [708, 410] on div "85" at bounding box center [711, 414] width 35 height 27
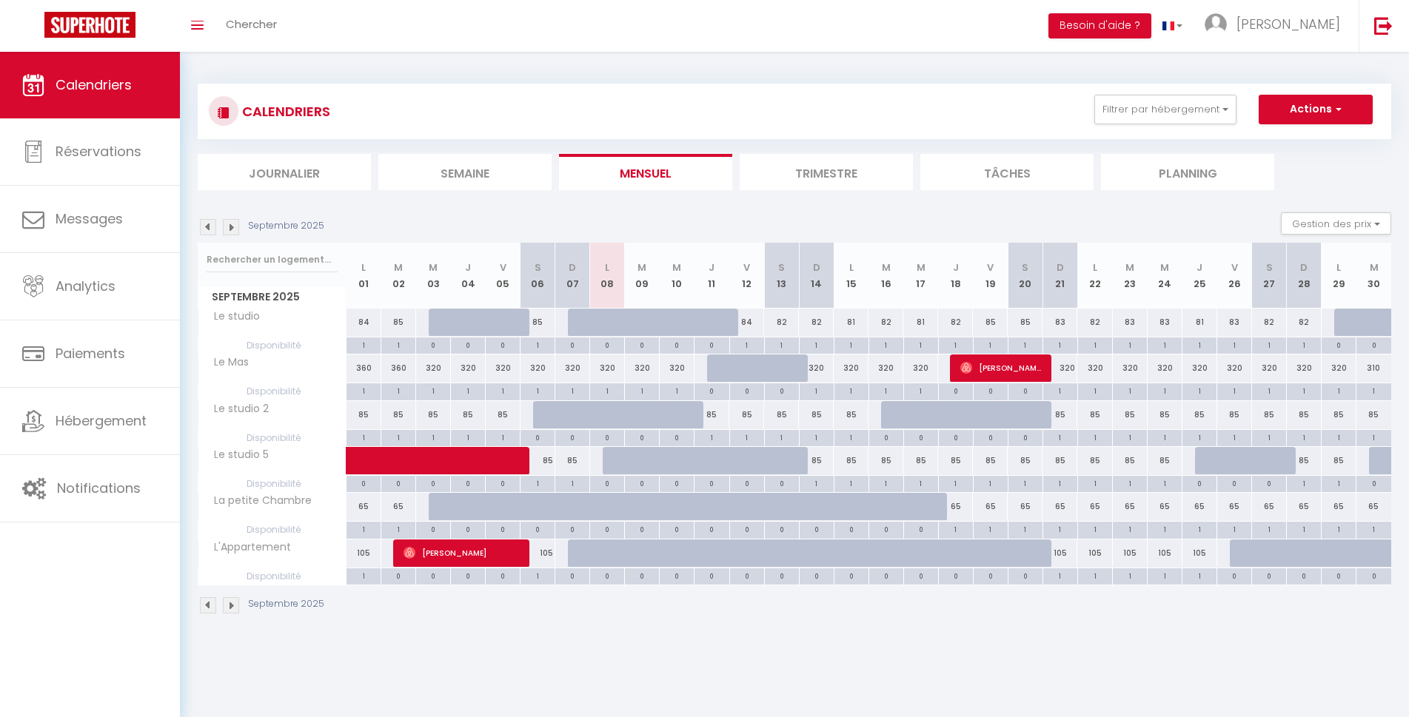
click at [708, 410] on div "85" at bounding box center [711, 414] width 35 height 27
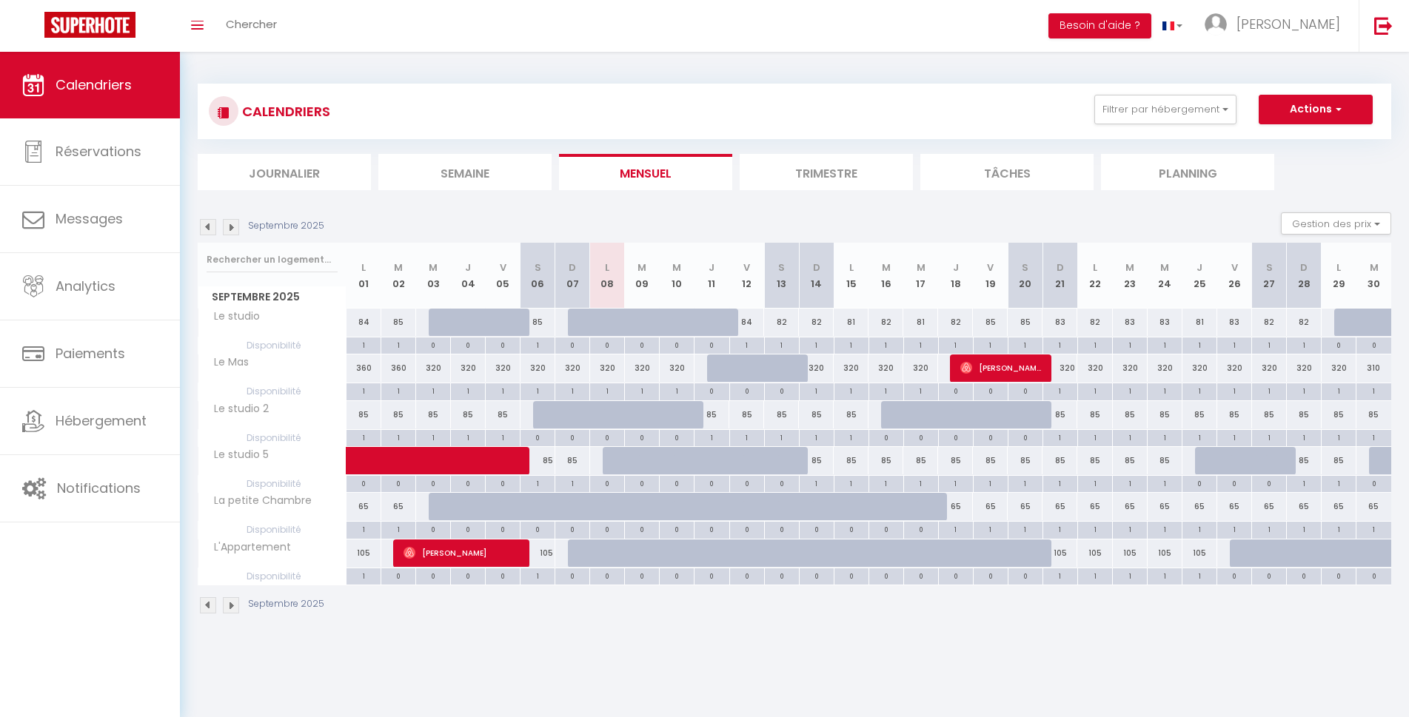
click at [716, 422] on div "85" at bounding box center [711, 414] width 35 height 27
click at [718, 418] on div "85" at bounding box center [711, 414] width 35 height 27
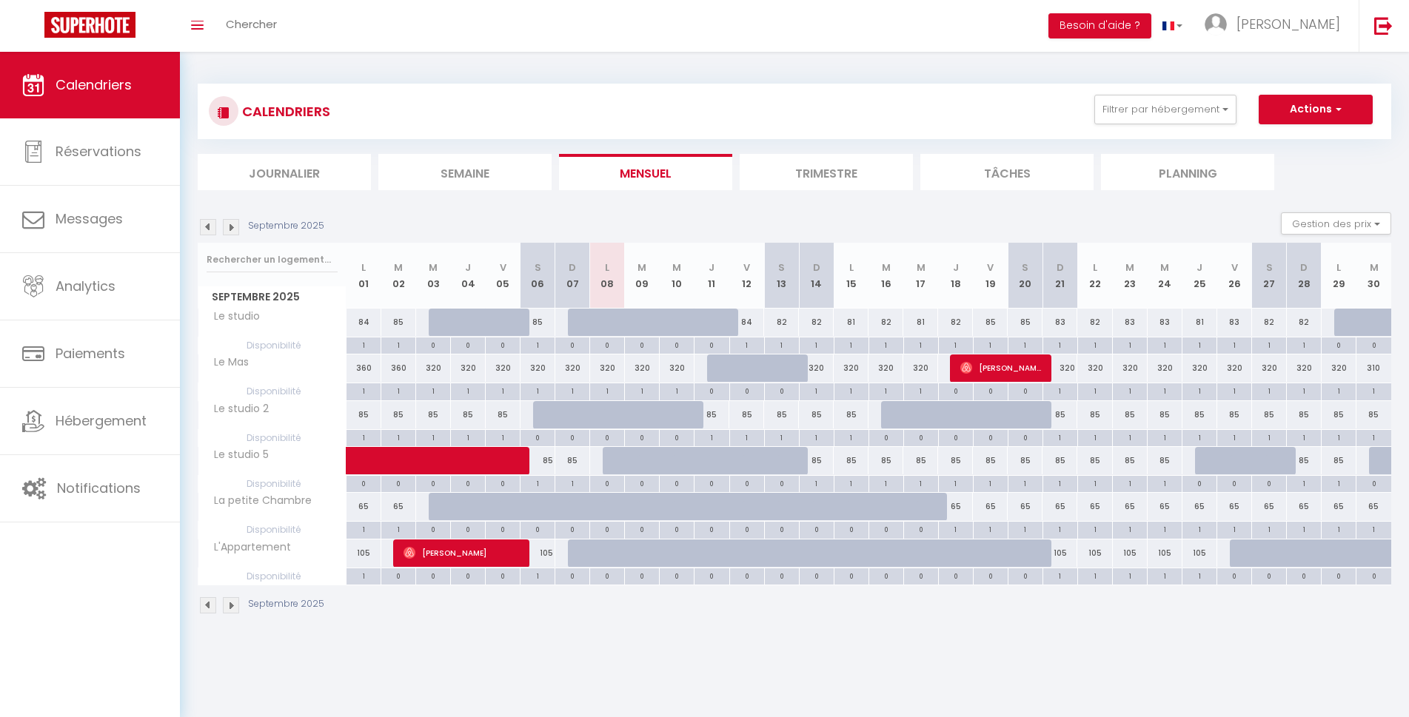
click at [723, 415] on div "85" at bounding box center [711, 414] width 35 height 27
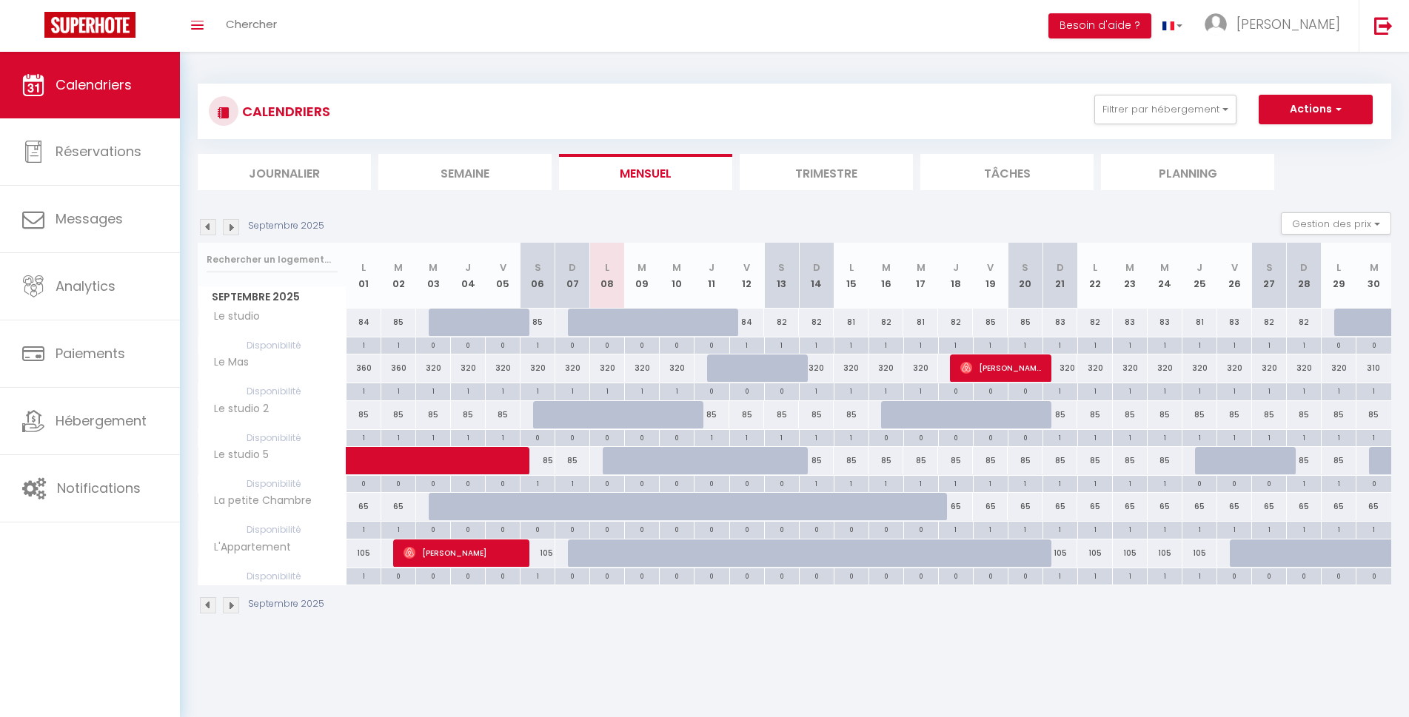
click at [724, 415] on div "85" at bounding box center [711, 414] width 35 height 27
click at [727, 415] on div "85" at bounding box center [711, 414] width 35 height 27
click at [723, 417] on div "85" at bounding box center [711, 414] width 35 height 27
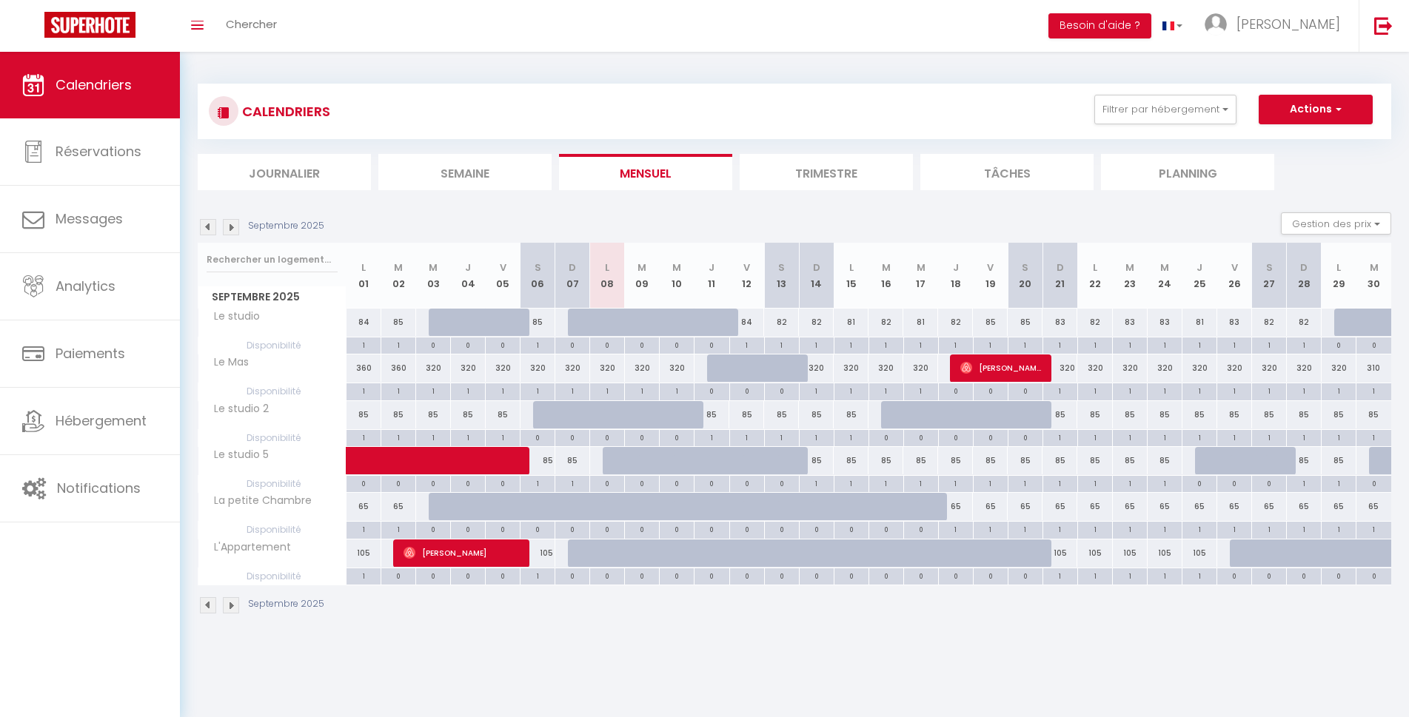
click at [723, 417] on div "85" at bounding box center [711, 414] width 35 height 27
click at [715, 410] on div "85" at bounding box center [711, 414] width 35 height 27
drag, startPoint x: 711, startPoint y: 412, endPoint x: 794, endPoint y: 415, distance: 83.0
click at [794, 415] on tr "Le studio 2 85 85 85 85 85 85 85 85 85 85 85" at bounding box center [794, 414] width 1193 height 29
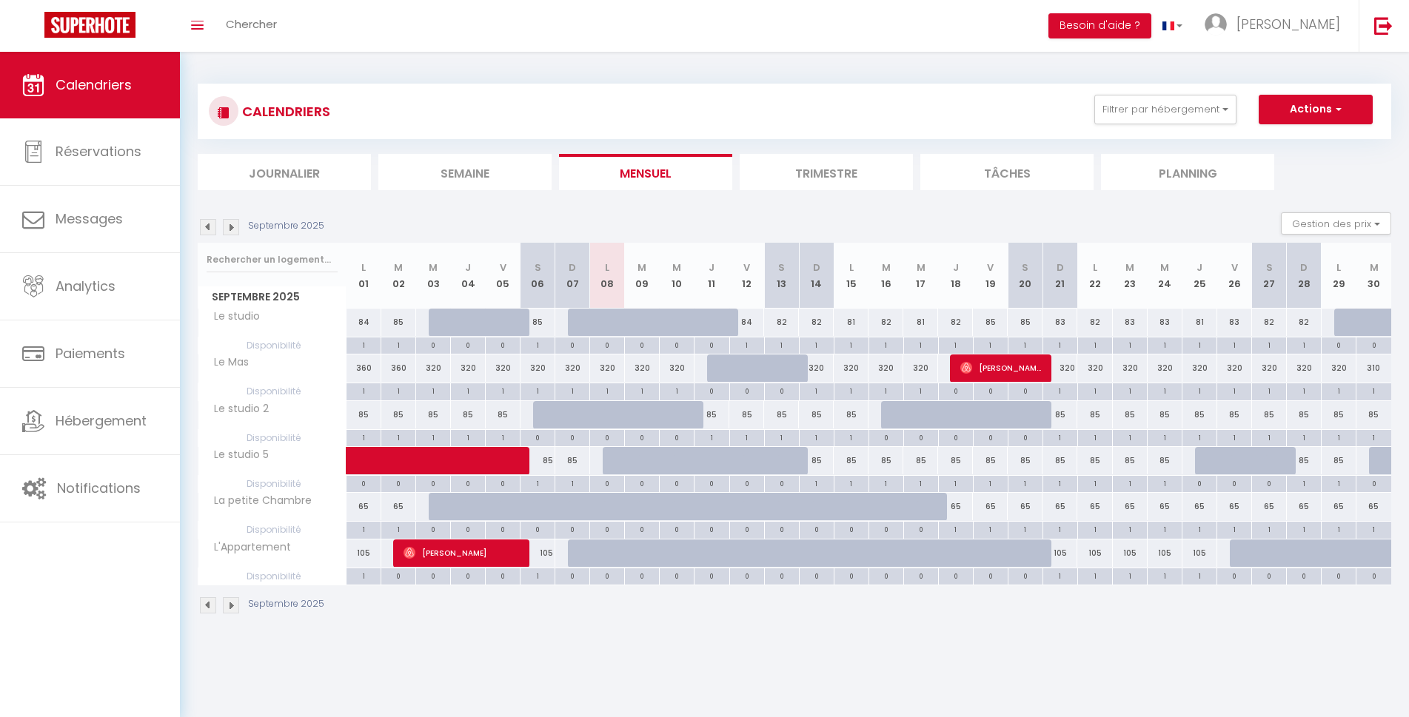
click at [842, 423] on div "85" at bounding box center [850, 414] width 35 height 27
click at [789, 420] on div "85" at bounding box center [781, 414] width 35 height 27
click at [722, 416] on div "85" at bounding box center [711, 414] width 35 height 27
click at [722, 415] on div "85" at bounding box center [711, 414] width 35 height 27
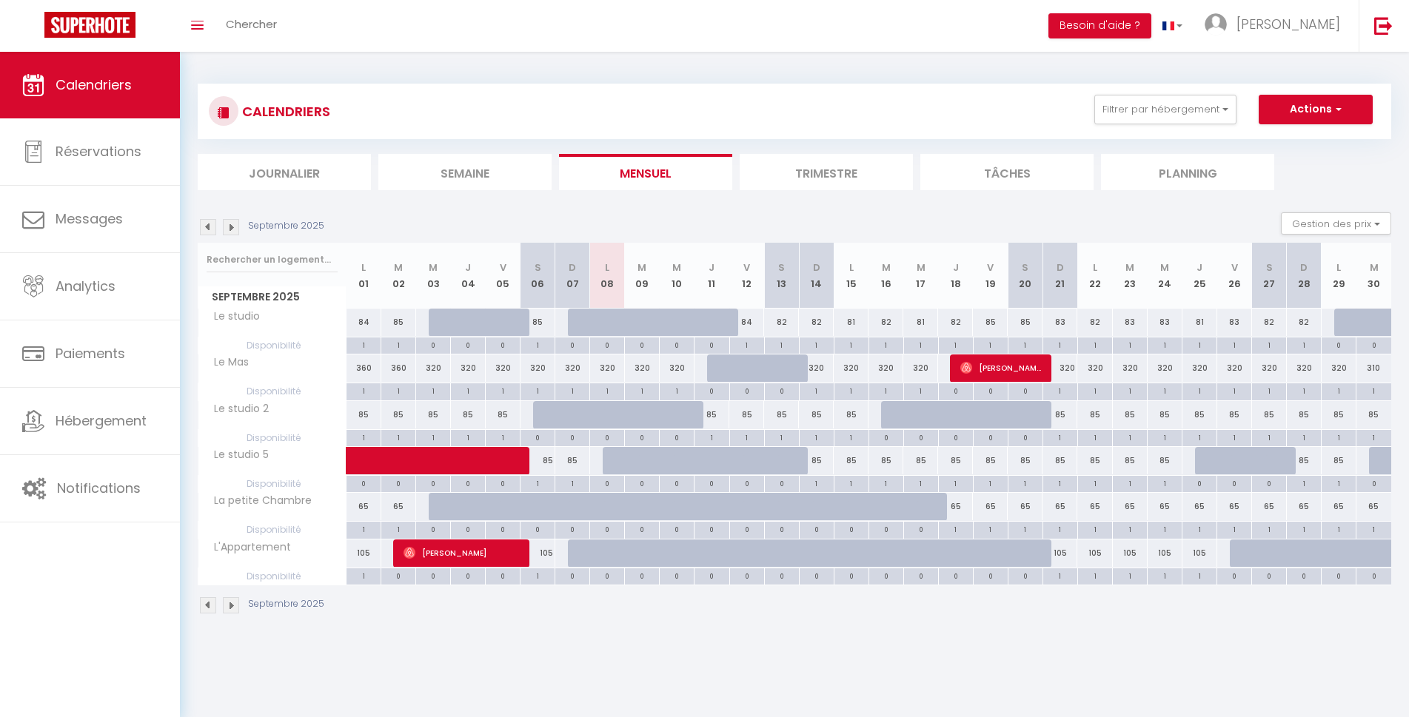
click at [724, 415] on div "85" at bounding box center [711, 414] width 35 height 27
click at [726, 414] on div "85" at bounding box center [711, 414] width 35 height 27
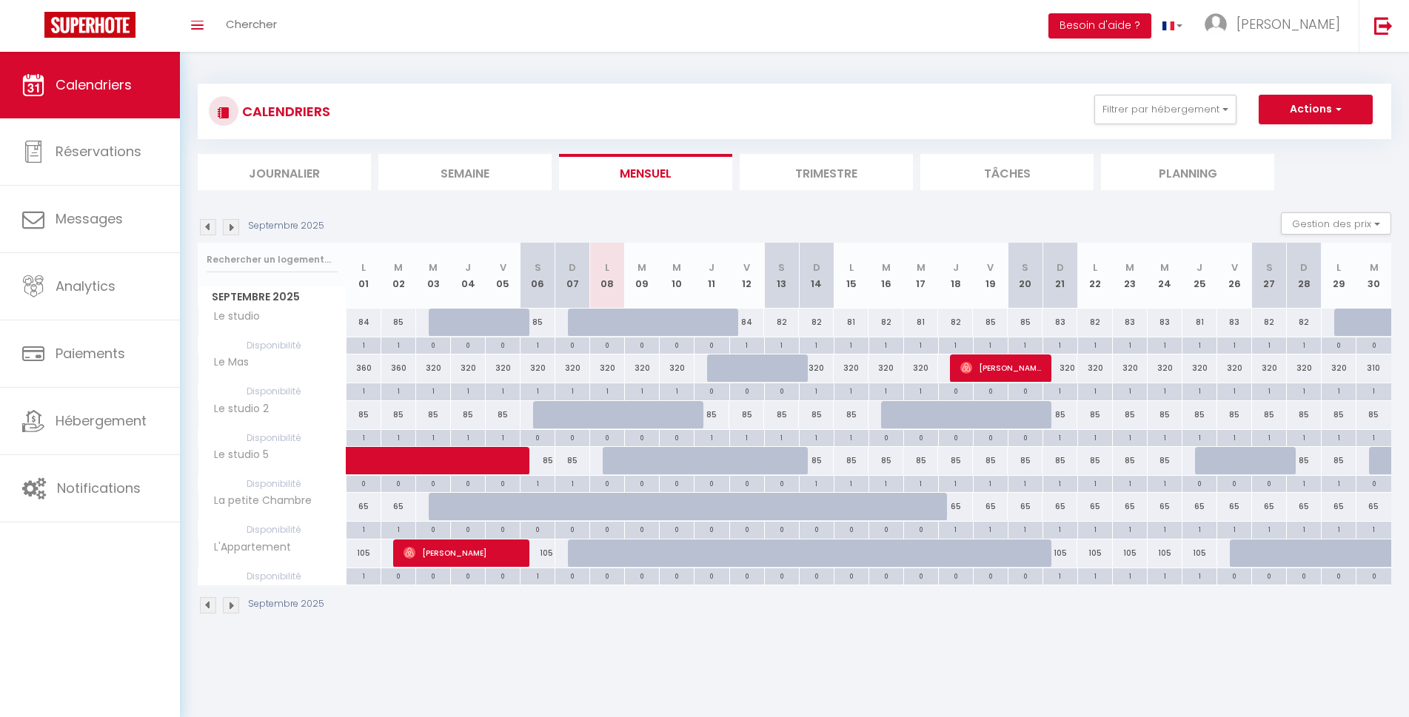
click at [684, 687] on body "🟢 Des questions ou besoin d'assistance pour la migration AirBnB? Connectez-vous…" at bounding box center [704, 410] width 1409 height 717
click at [712, 414] on div "85" at bounding box center [711, 414] width 35 height 27
type input "85"
select select "1"
type input "Jeu 11 Septembre 2025"
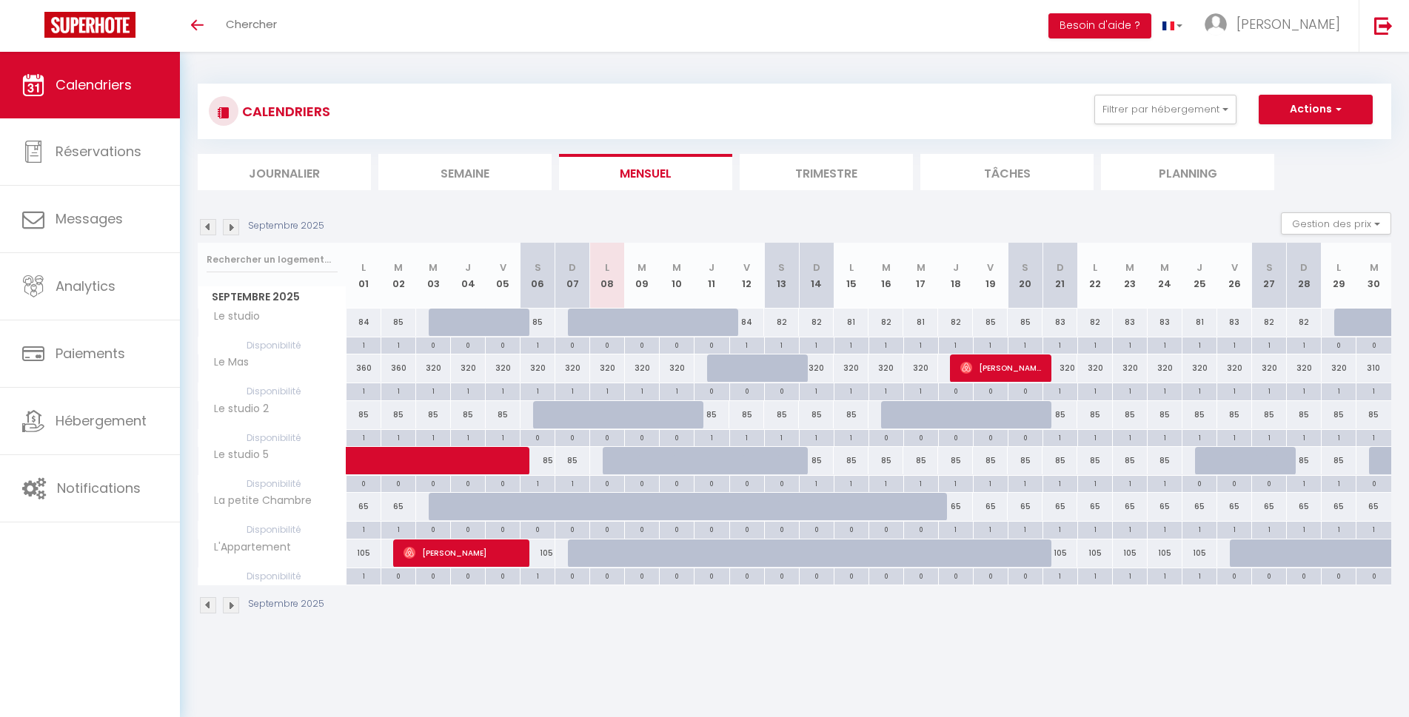
type input "Ven 12 Septembre 2025"
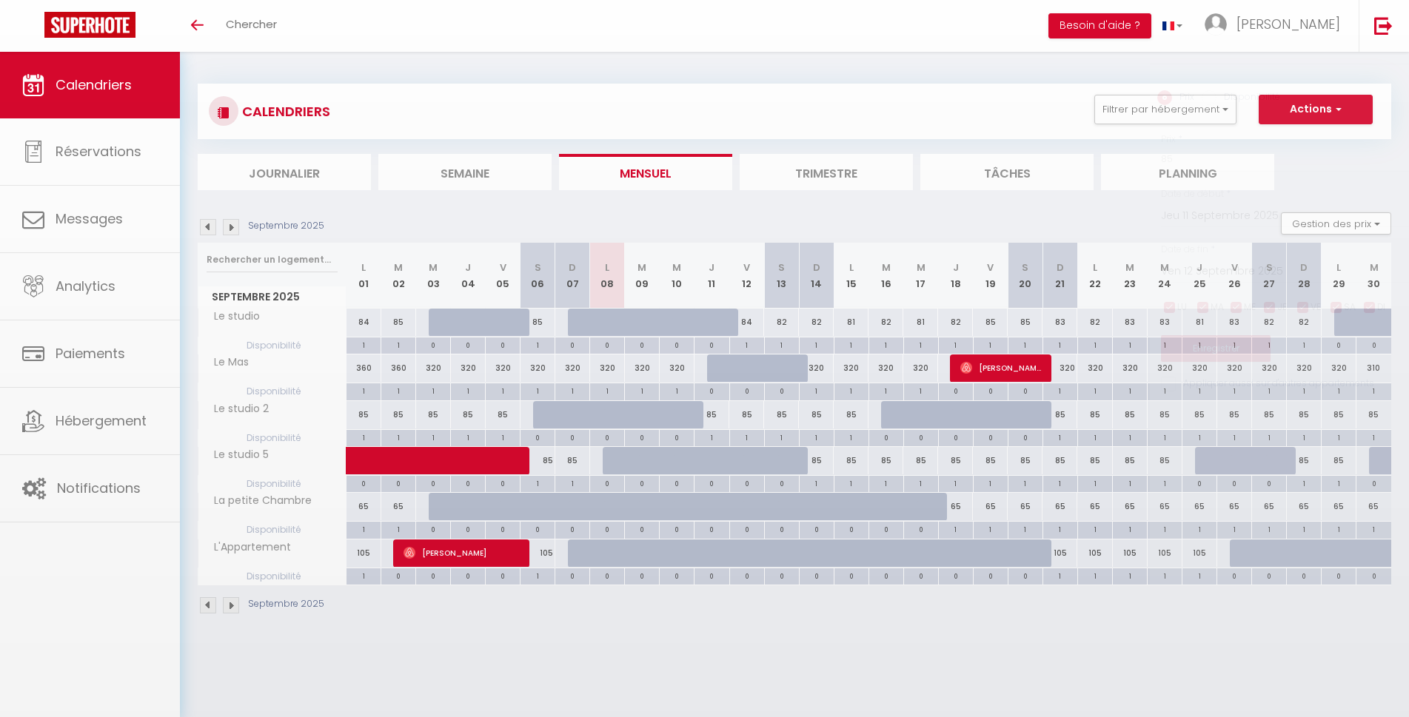
click at [712, 415] on div at bounding box center [704, 358] width 1409 height 717
select select
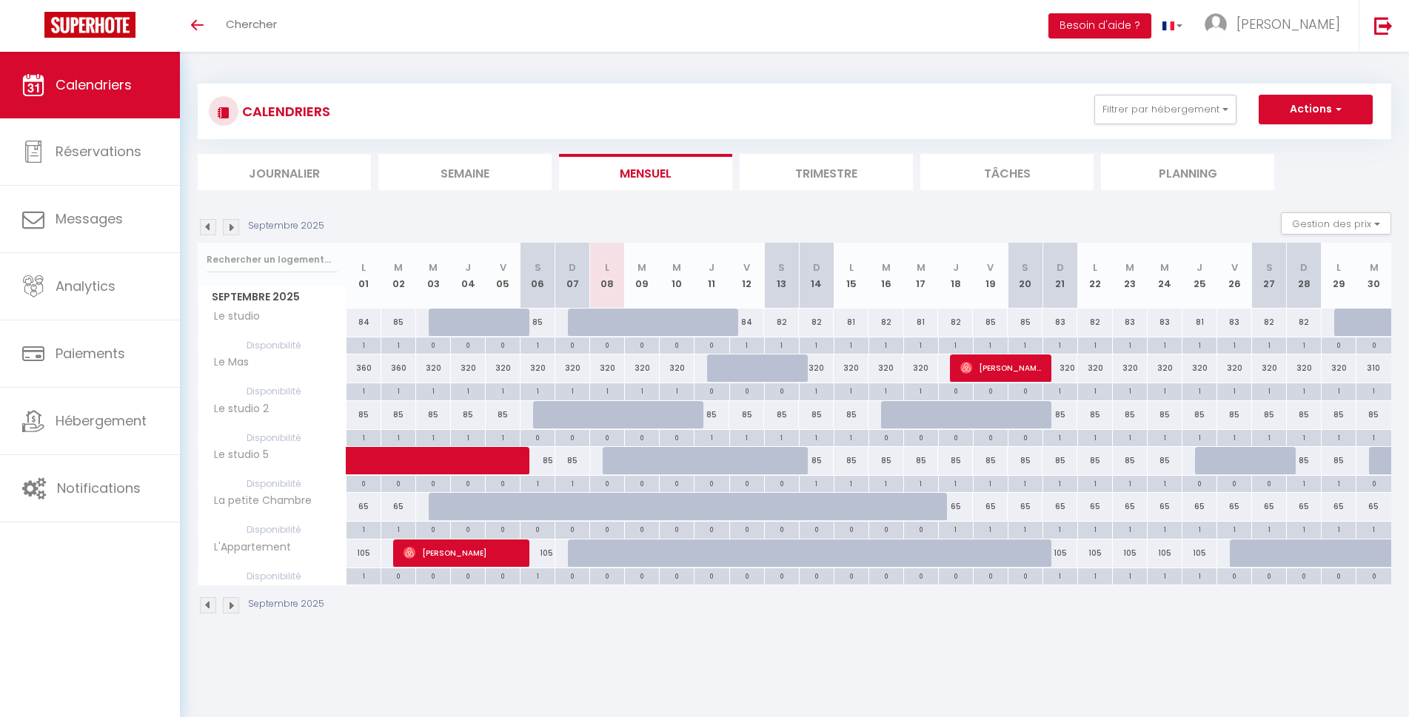
click at [706, 415] on div "85" at bounding box center [711, 414] width 35 height 27
type input "85"
select select "1"
type input "Jeu 11 Septembre 2025"
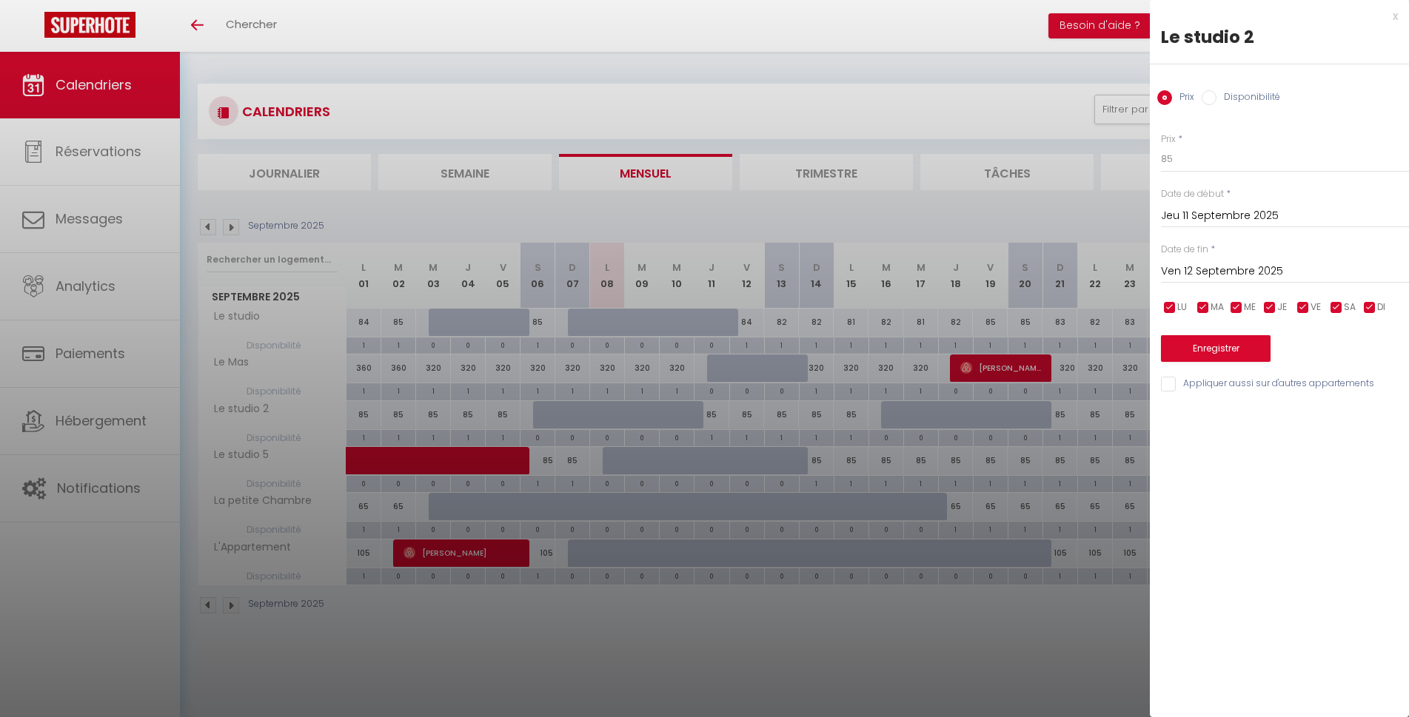
click at [1215, 269] on input "Ven 12 Septembre 2025" at bounding box center [1285, 271] width 248 height 19
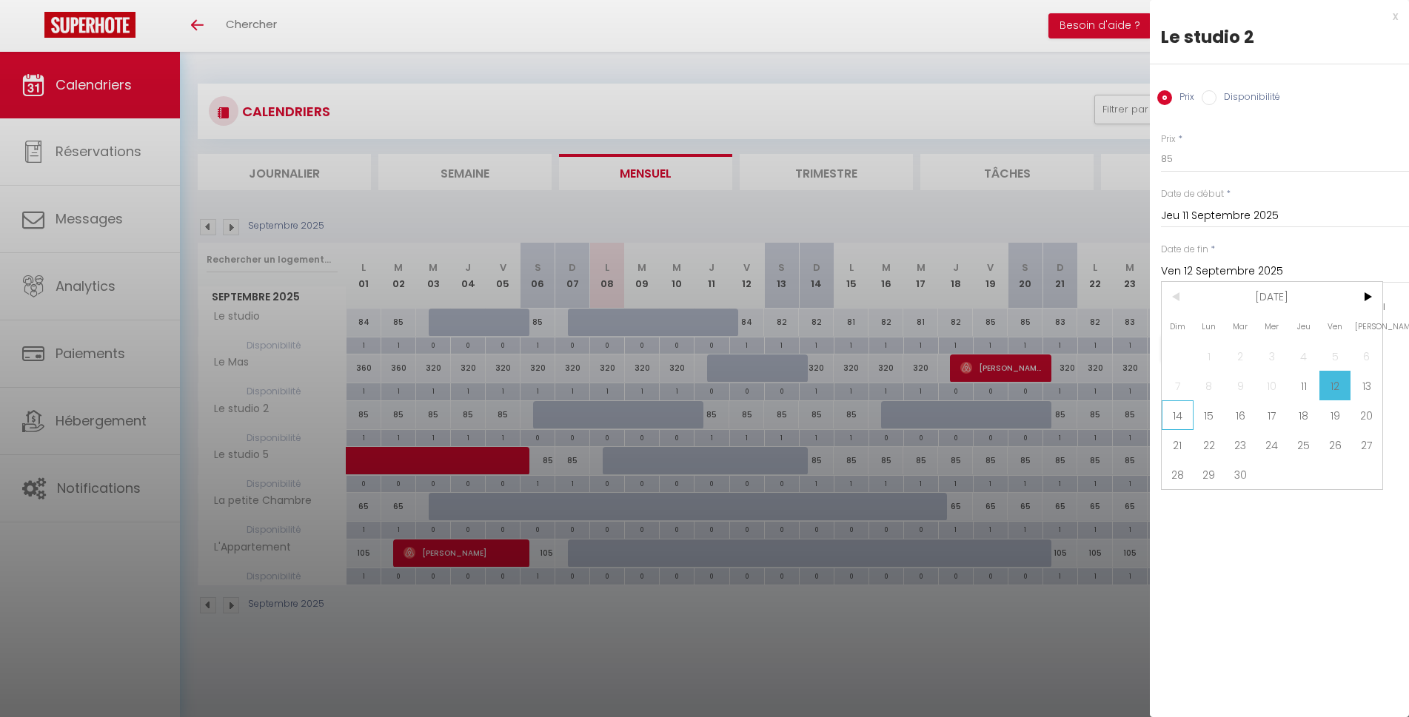
click at [1182, 419] on span "14" at bounding box center [1177, 415] width 32 height 30
type input "Dim 14 Septembre 2025"
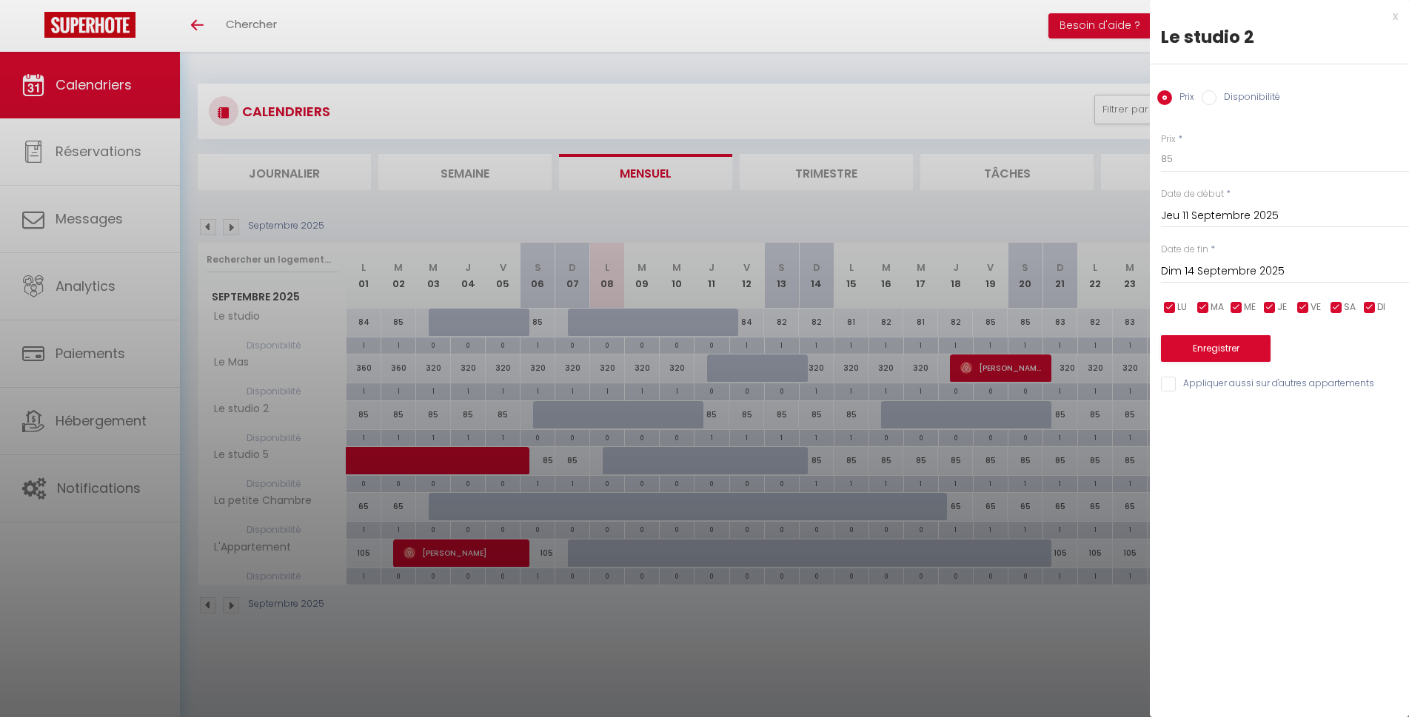
click at [1208, 464] on div "x Le studio 2 Prix Disponibilité Prix * 85 Statut * Disponible Indisponible Dat…" at bounding box center [1279, 358] width 259 height 717
click at [1234, 97] on label "Disponibilité" at bounding box center [1248, 98] width 64 height 16
click at [1216, 97] on input "Disponibilité" at bounding box center [1208, 97] width 15 height 15
radio input "true"
radio input "false"
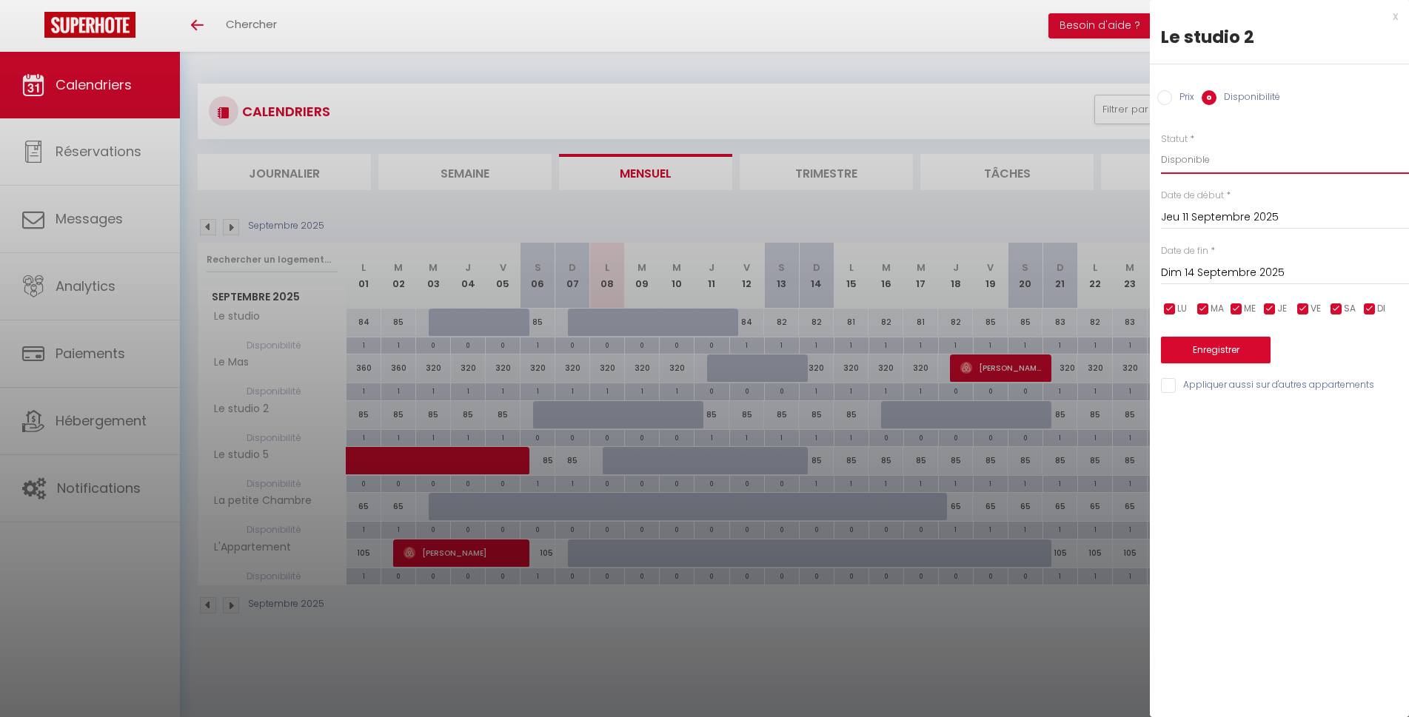
click at [1201, 161] on select "Disponible Indisponible" at bounding box center [1285, 160] width 248 height 28
select select "0"
click at [1161, 146] on select "Disponible Indisponible" at bounding box center [1285, 160] width 248 height 28
click at [1249, 353] on button "Enregistrer" at bounding box center [1216, 350] width 110 height 27
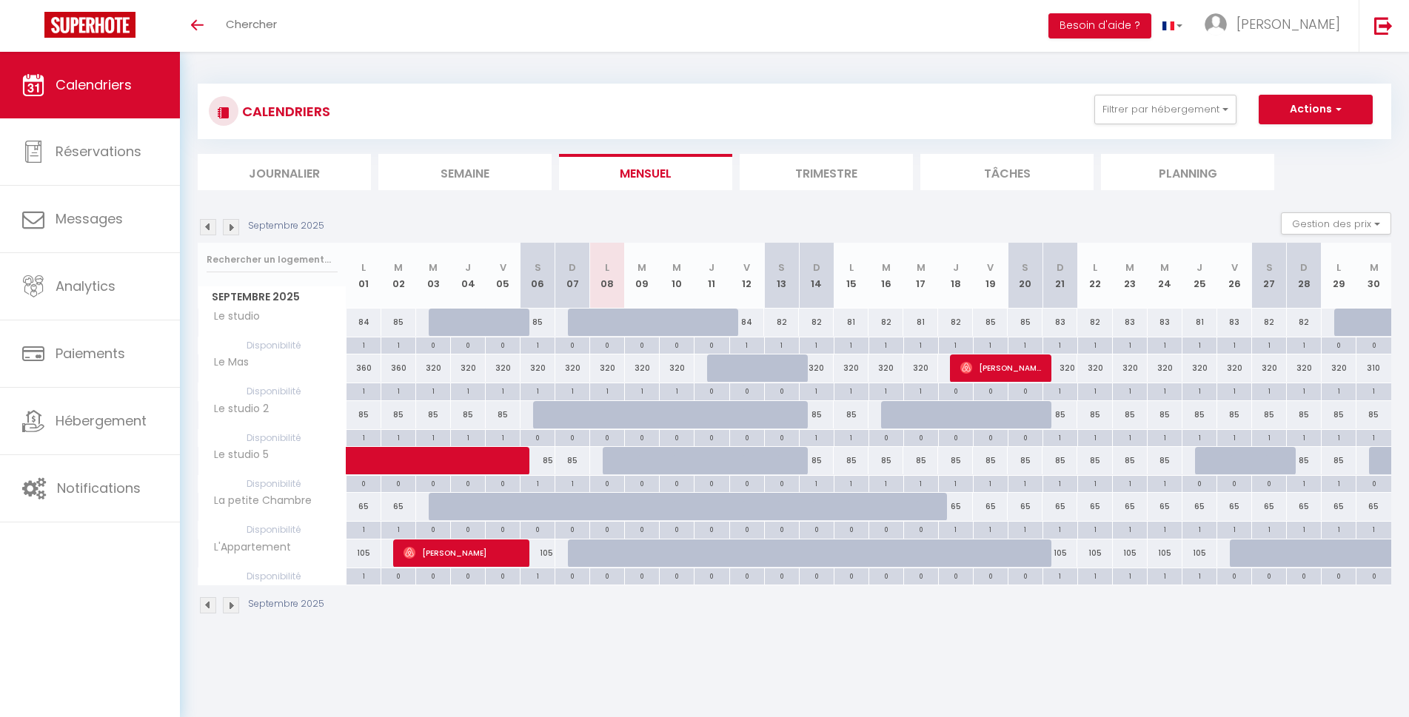
click at [842, 658] on body "🟢 Des questions ou besoin d'assistance pour la migration AirBnB? Connectez-vous…" at bounding box center [704, 410] width 1409 height 717
